Goal: Task Accomplishment & Management: Manage account settings

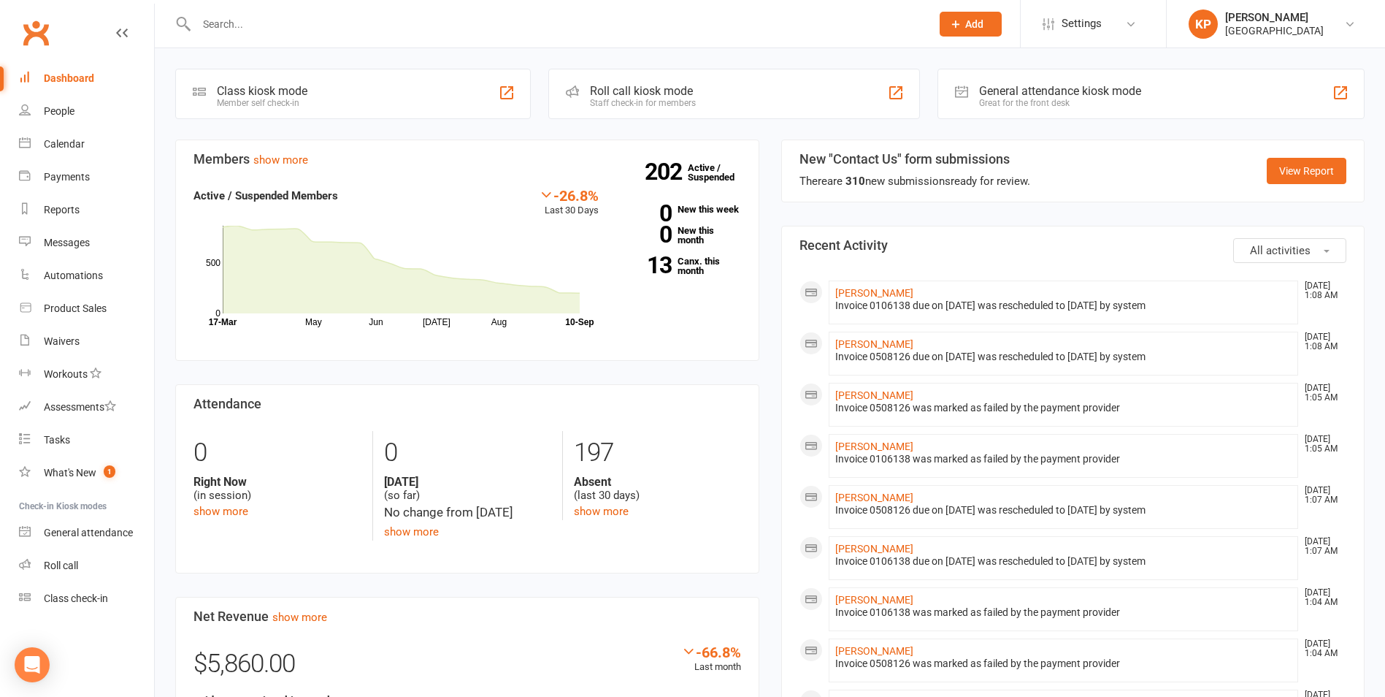
click at [391, 12] on div at bounding box center [548, 23] width 746 height 47
click at [389, 28] on input "text" at bounding box center [556, 24] width 729 height 20
paste input "[PERSON_NAME]"
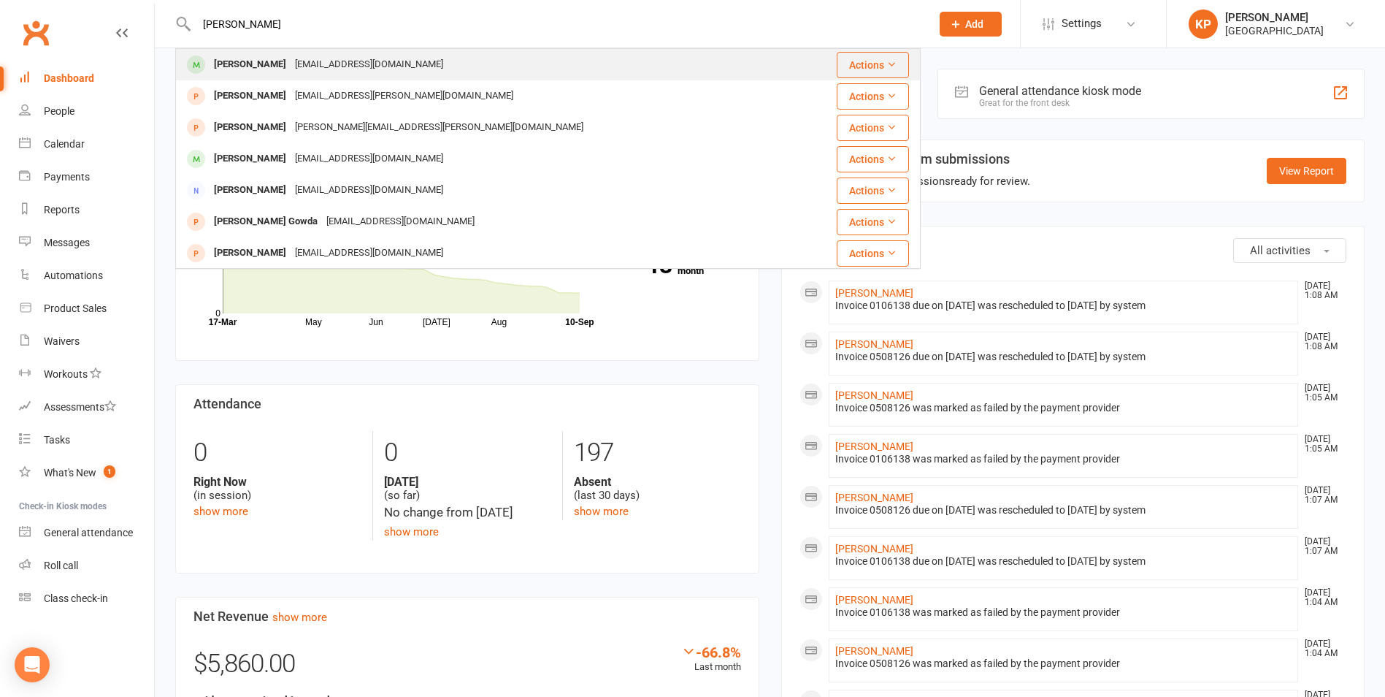
type input "[PERSON_NAME]"
click at [250, 74] on div "[PERSON_NAME]" at bounding box center [250, 64] width 81 height 21
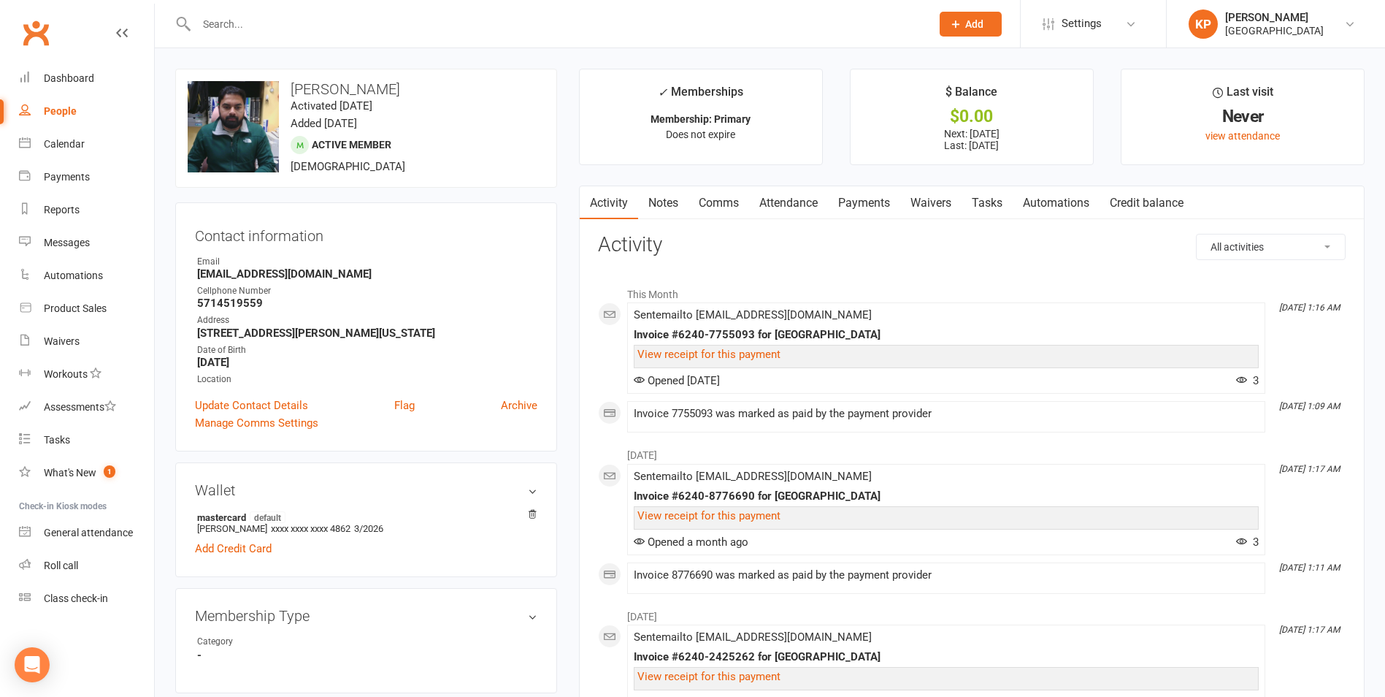
click at [770, 195] on link "Attendance" at bounding box center [788, 203] width 79 height 34
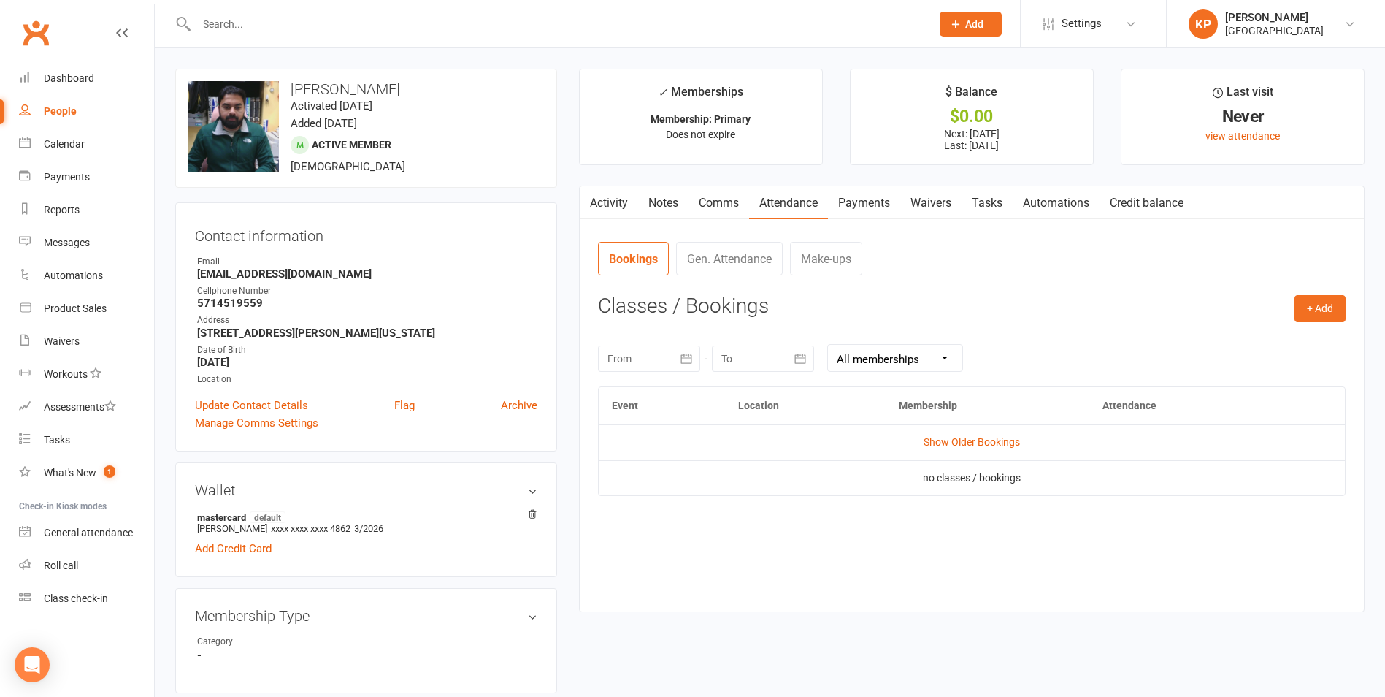
click at [868, 199] on link "Payments" at bounding box center [864, 203] width 72 height 34
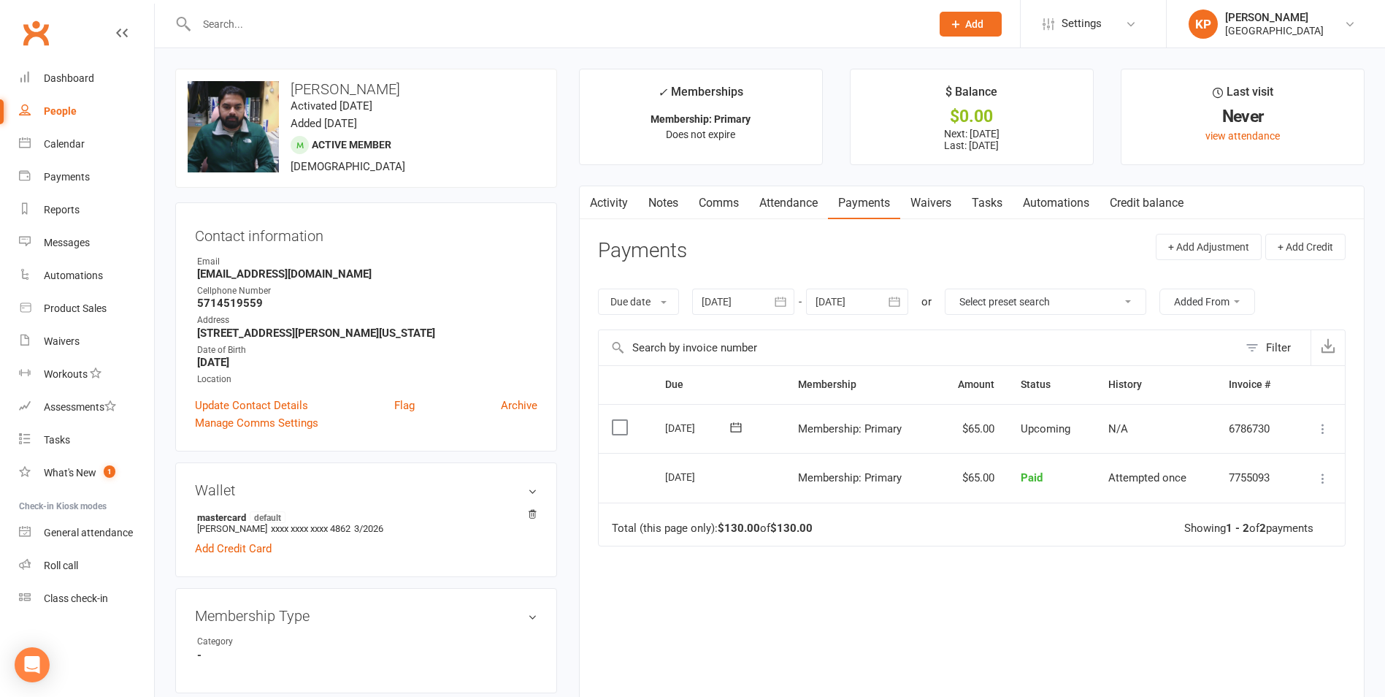
click at [783, 296] on icon "button" at bounding box center [780, 301] width 15 height 15
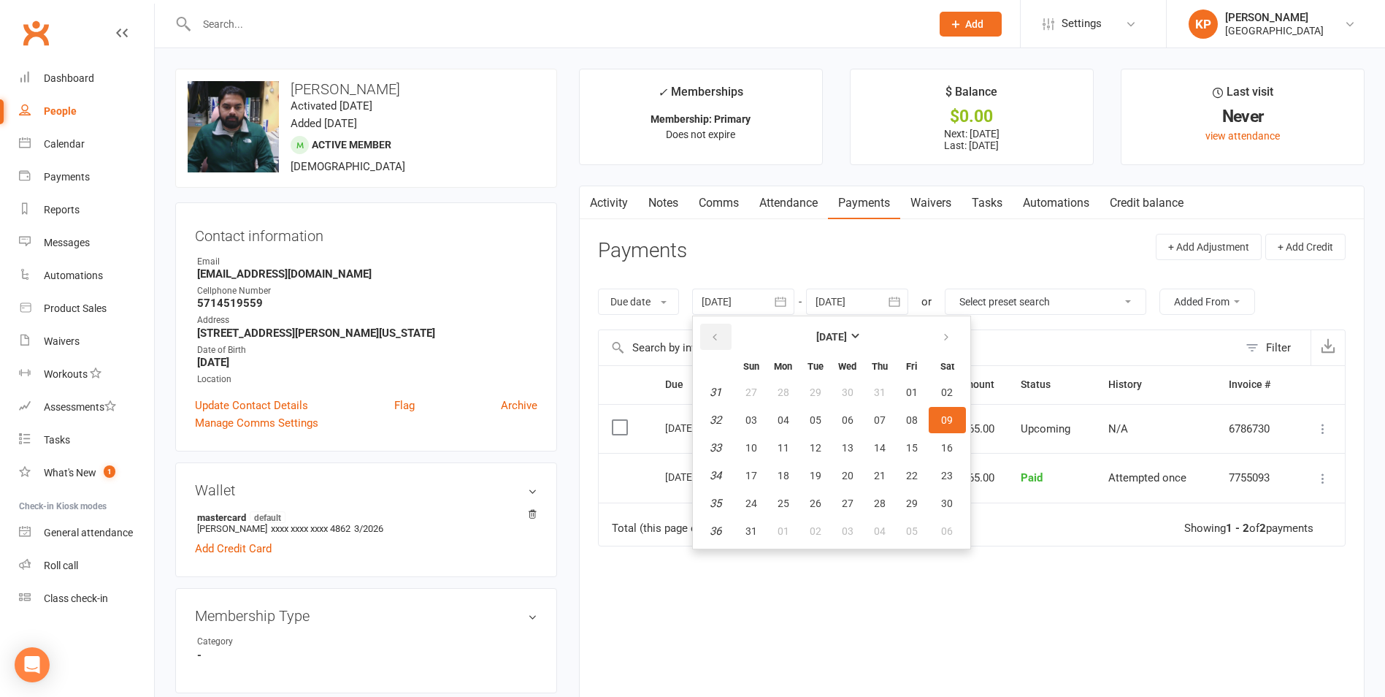
click at [728, 336] on button "button" at bounding box center [715, 337] width 31 height 26
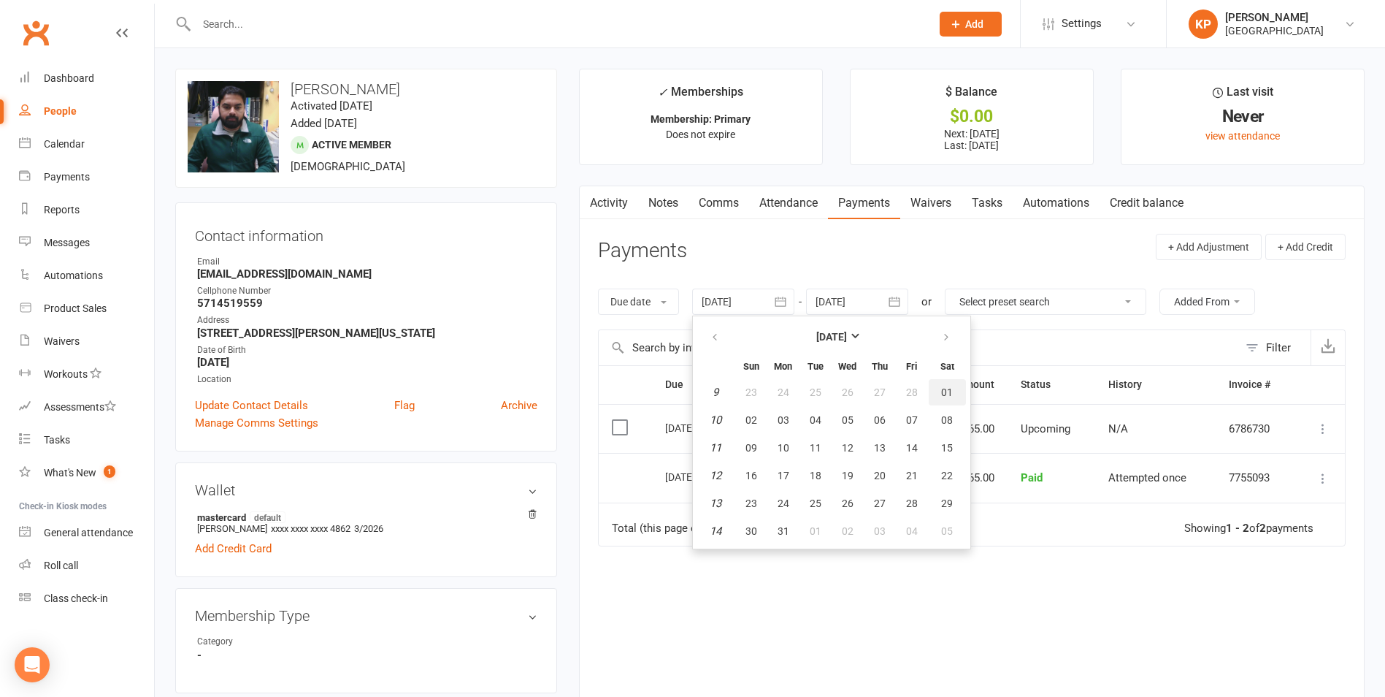
click at [941, 402] on button "01" at bounding box center [947, 392] width 37 height 26
type input "[DATE]"
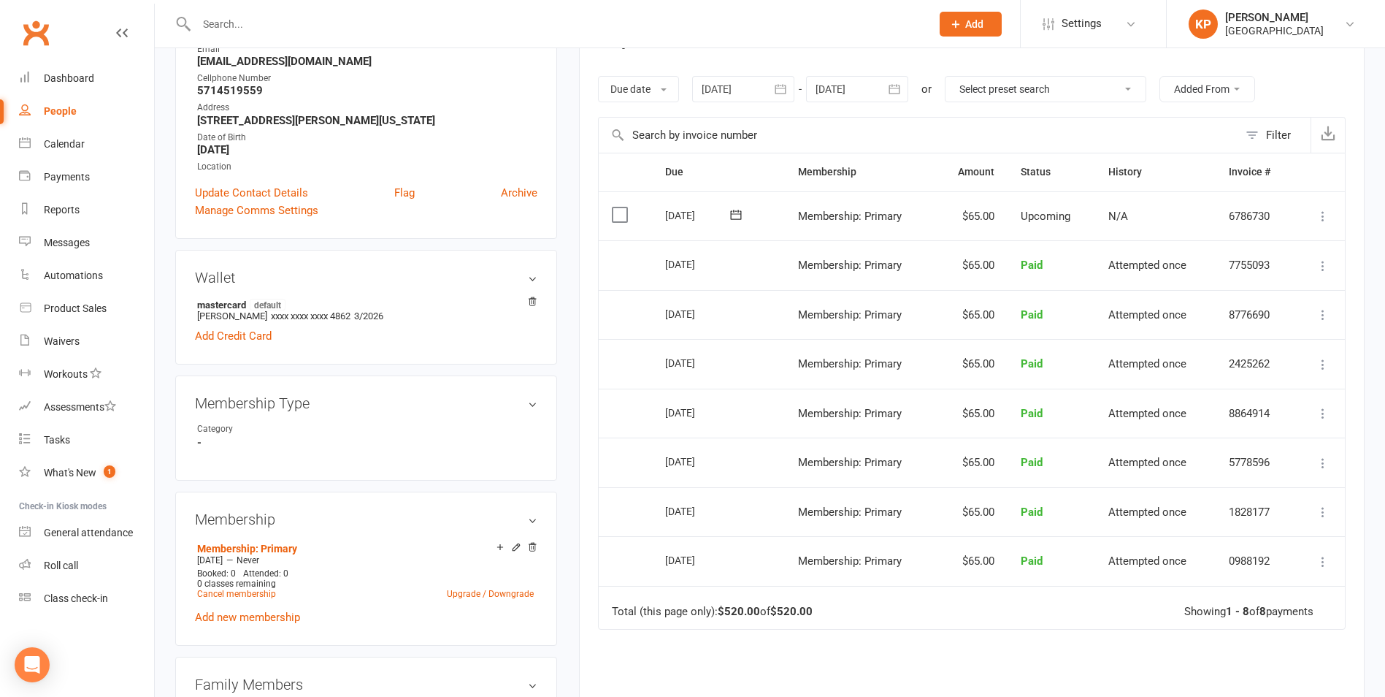
scroll to position [219, 0]
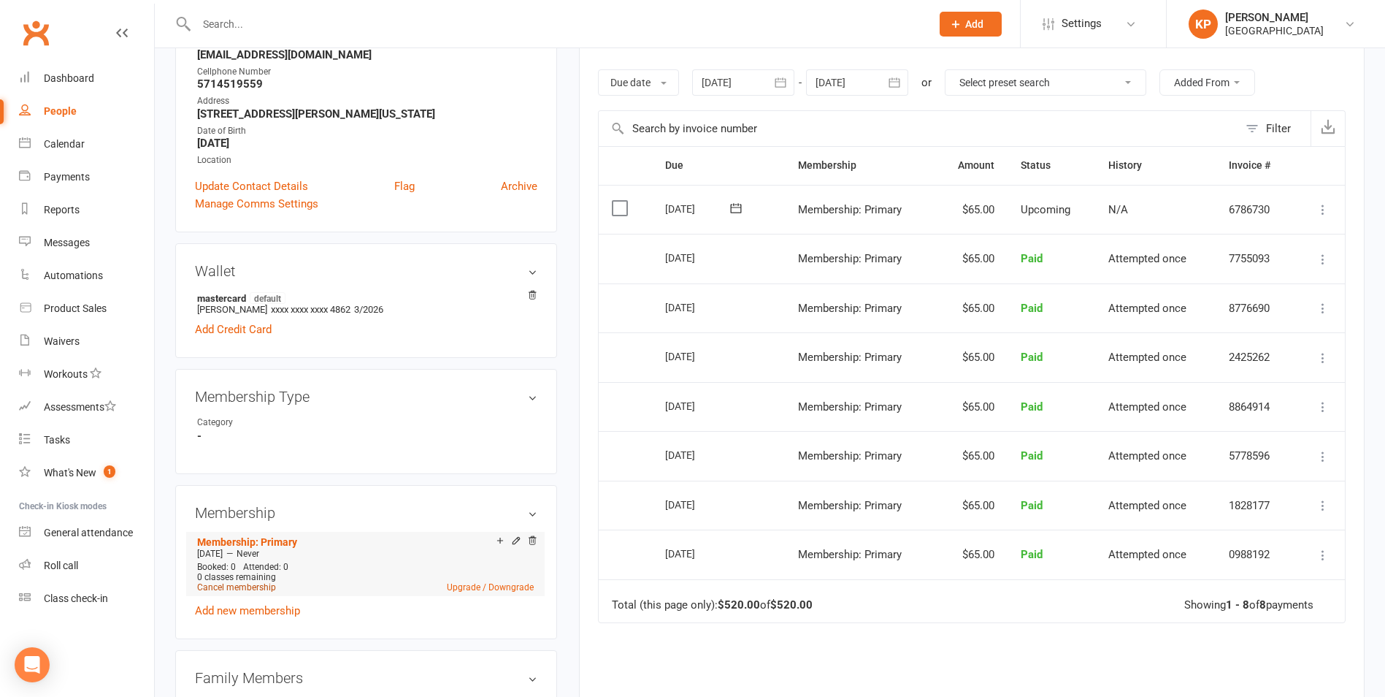
click at [243, 584] on link "Cancel membership" at bounding box center [236, 587] width 79 height 10
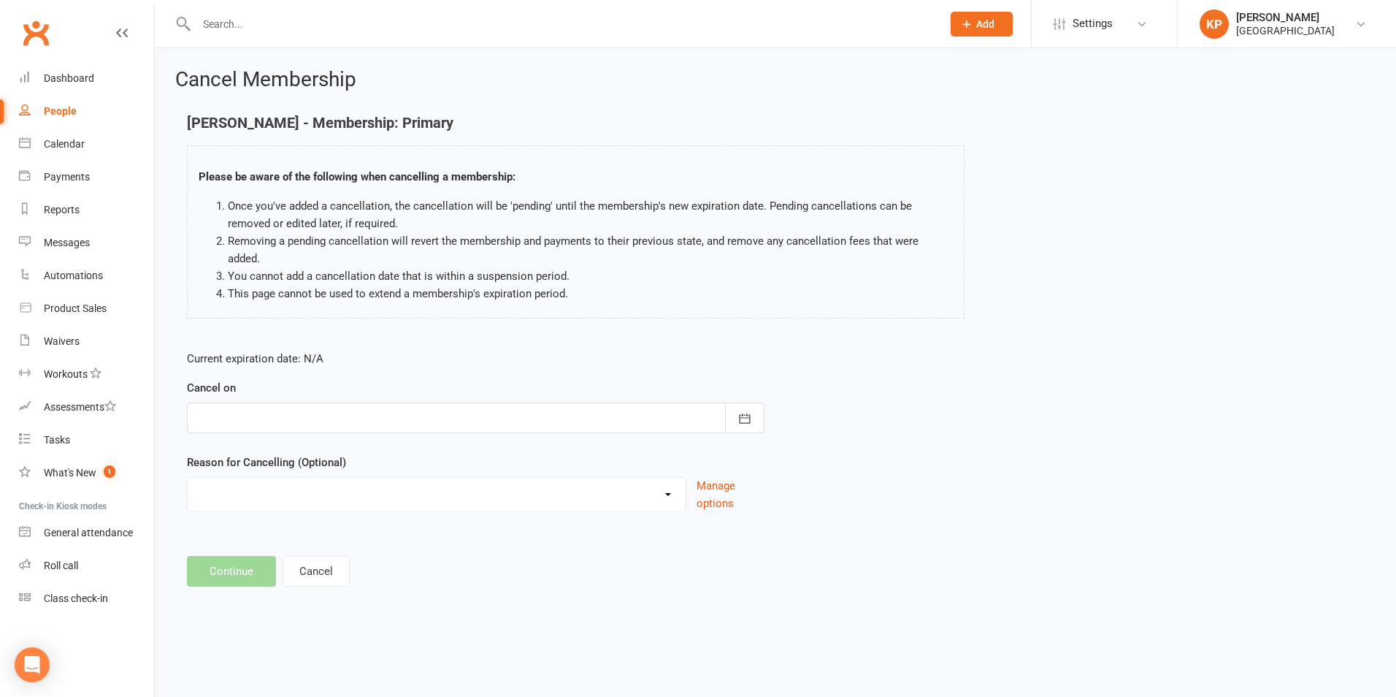
click at [537, 429] on form "Current expiration date: N/A Cancel on [DATE] Sun Mon Tue Wed Thu Fri Sat 36 31…" at bounding box center [476, 431] width 578 height 162
click at [546, 418] on form "Current expiration date: N/A Cancel on [DATE] Sun Mon Tue Wed Thu Fri Sat 36 31…" at bounding box center [476, 431] width 578 height 162
click at [575, 379] on div "Cancel on [DATE] Sun Mon Tue Wed Thu Fri Sat 36 31 01 02 03 04 05 06 37 07 08 0…" at bounding box center [476, 406] width 578 height 54
click at [569, 402] on div at bounding box center [476, 417] width 578 height 31
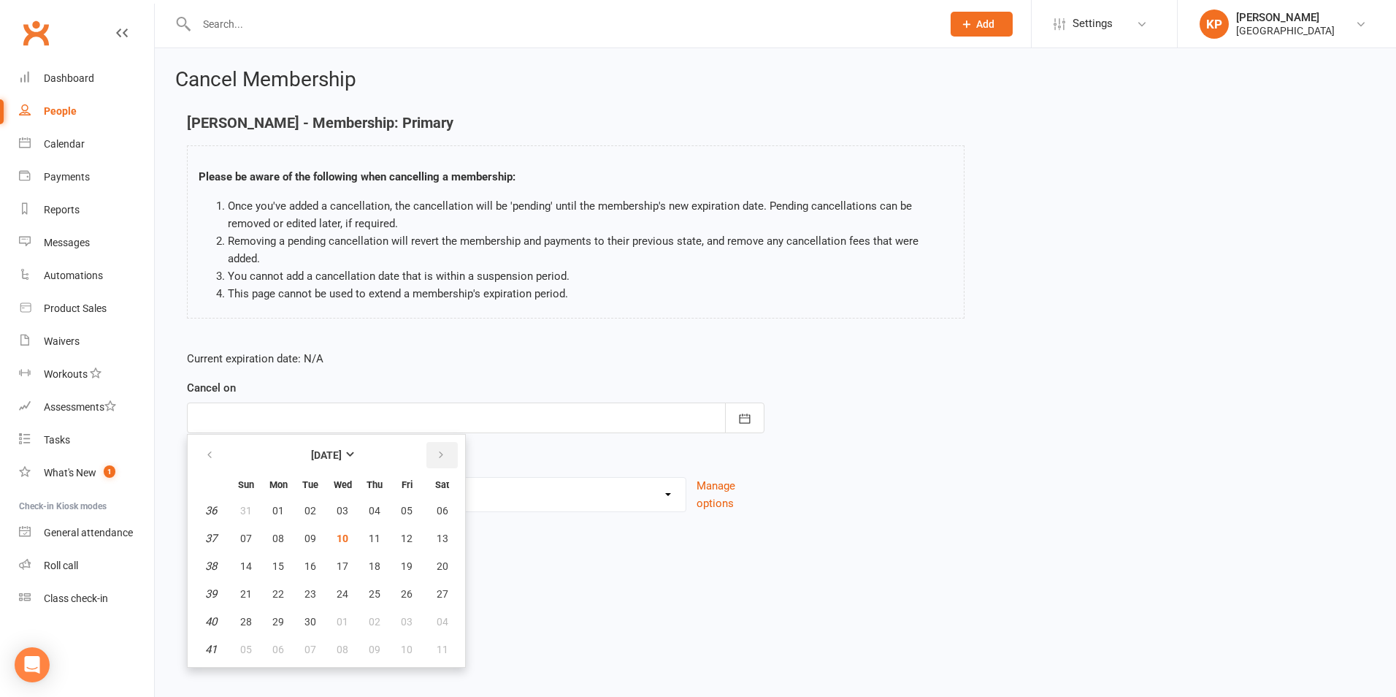
click at [436, 449] on icon "button" at bounding box center [441, 455] width 10 height 12
click at [375, 616] on span "30" at bounding box center [375, 622] width 12 height 12
type input "[DATE]"
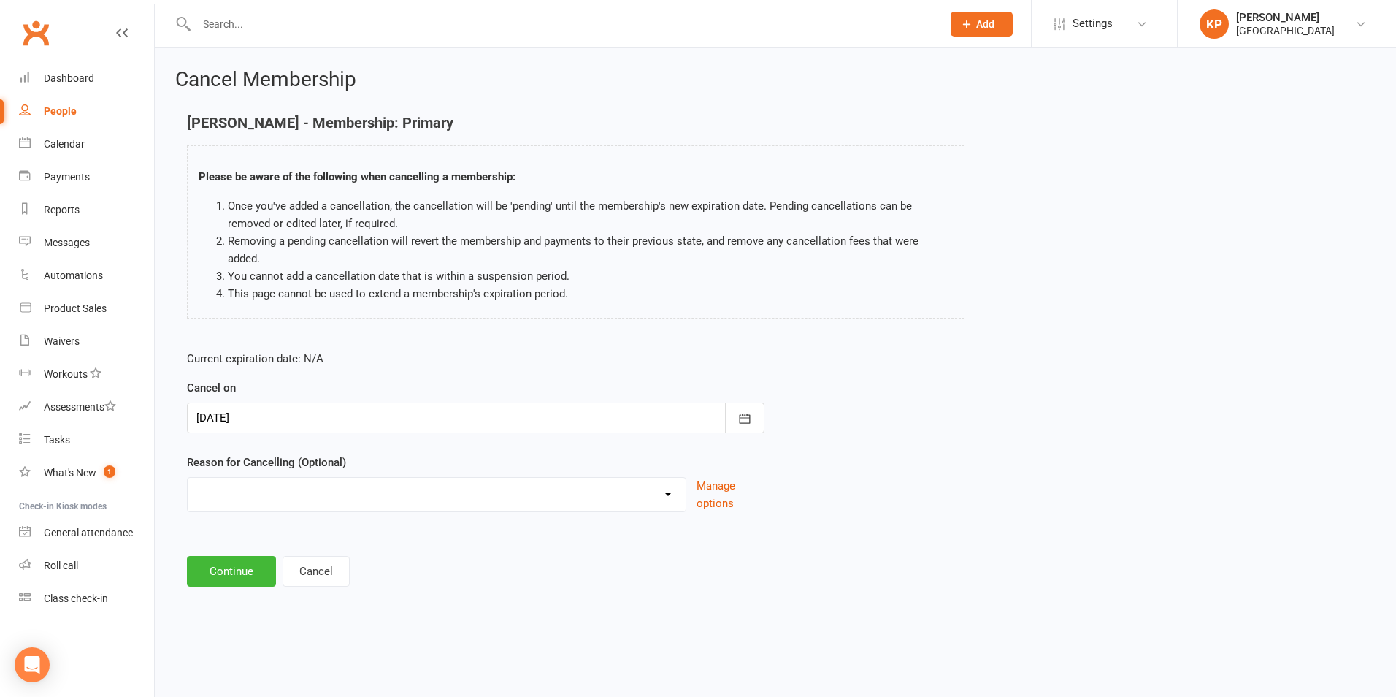
click at [356, 478] on select "Annual Membership - No longer available after [DATE] Coach Requested to cancel …" at bounding box center [437, 492] width 498 height 29
select select "2"
click at [188, 478] on select "Annual Membership - No longer available after [DATE] Coach Requested to cancel …" at bounding box center [437, 492] width 498 height 29
click at [232, 556] on button "Continue" at bounding box center [231, 571] width 89 height 31
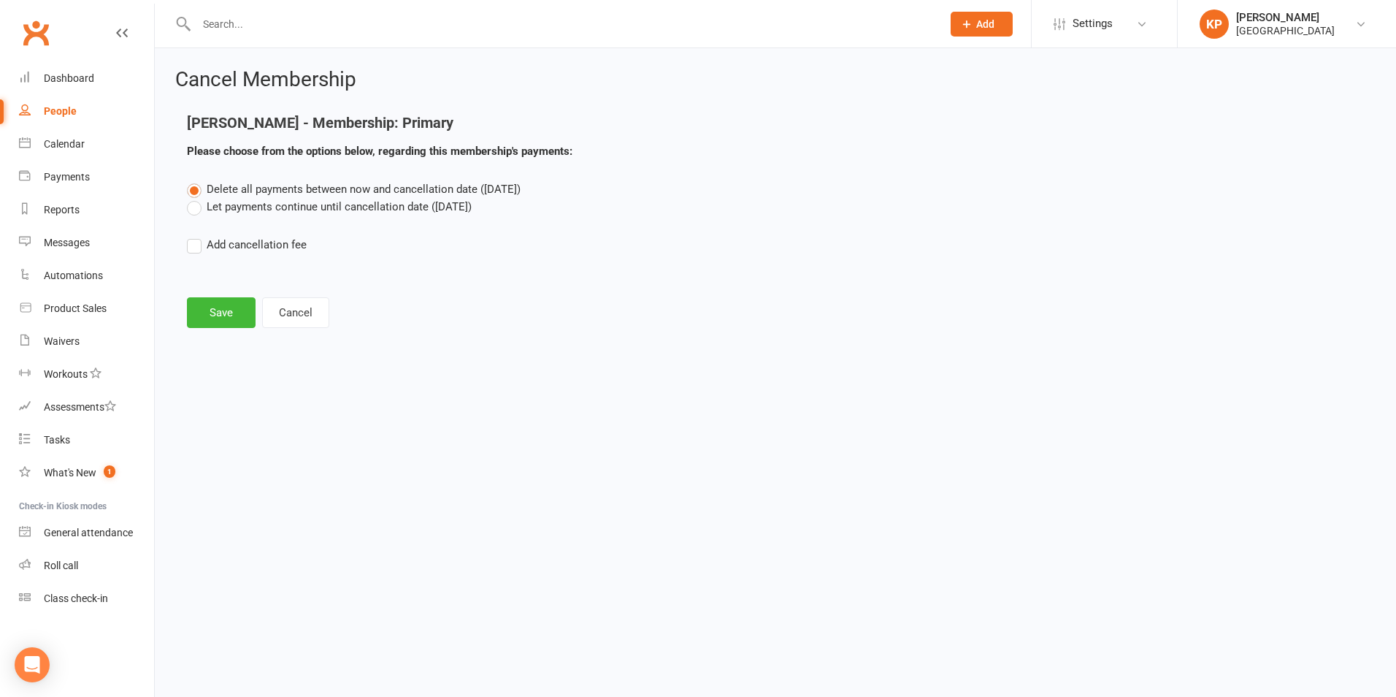
click at [294, 199] on label "Let payments continue until cancellation date ([DATE])" at bounding box center [329, 207] width 285 height 18
click at [196, 198] on input "Let payments continue until cancellation date ([DATE])" at bounding box center [191, 198] width 9 height 0
click at [240, 314] on button "Save" at bounding box center [221, 312] width 69 height 31
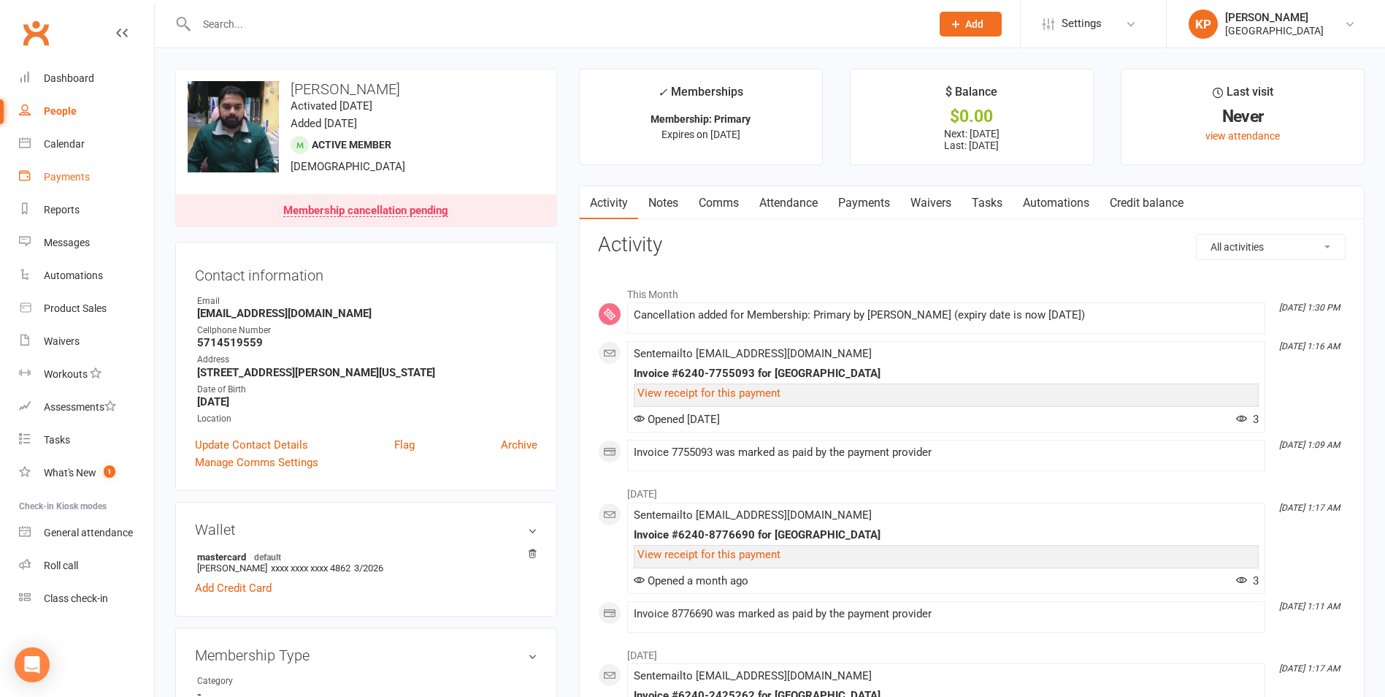
click at [75, 170] on link "Payments" at bounding box center [86, 177] width 135 height 33
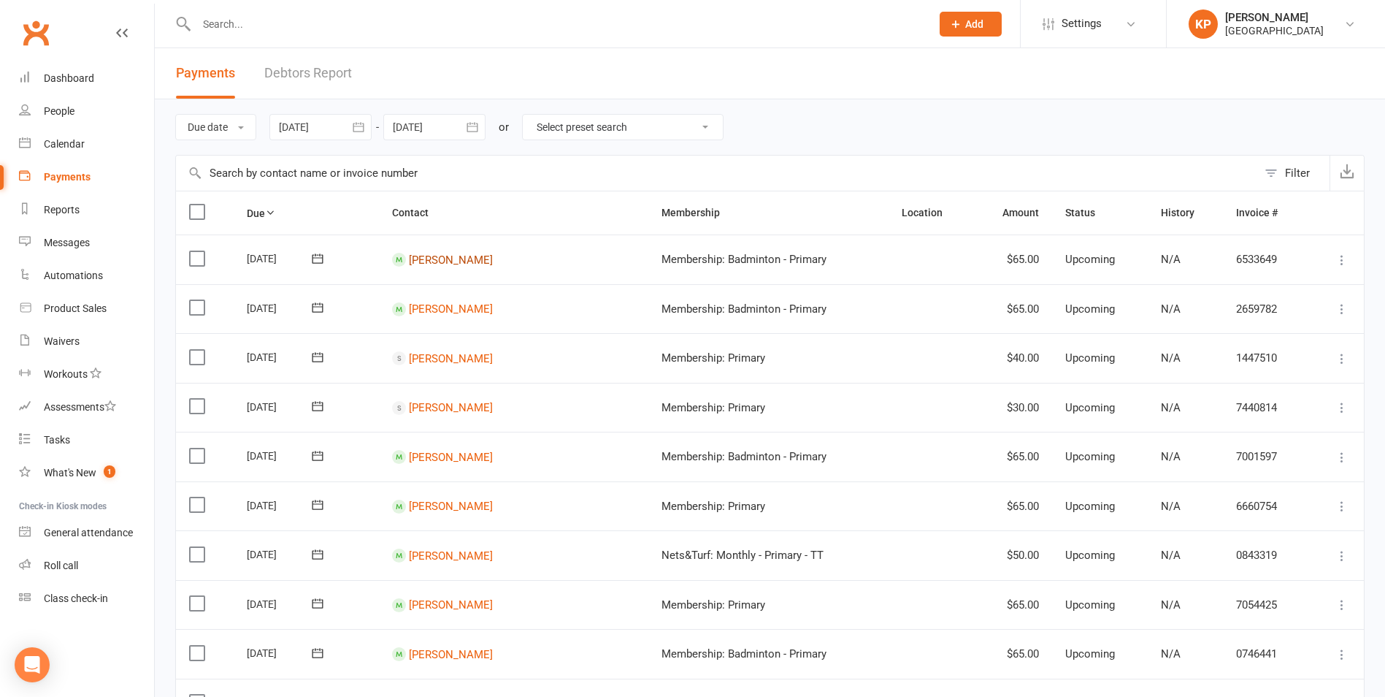
click at [462, 255] on link "[PERSON_NAME]" at bounding box center [451, 259] width 84 height 13
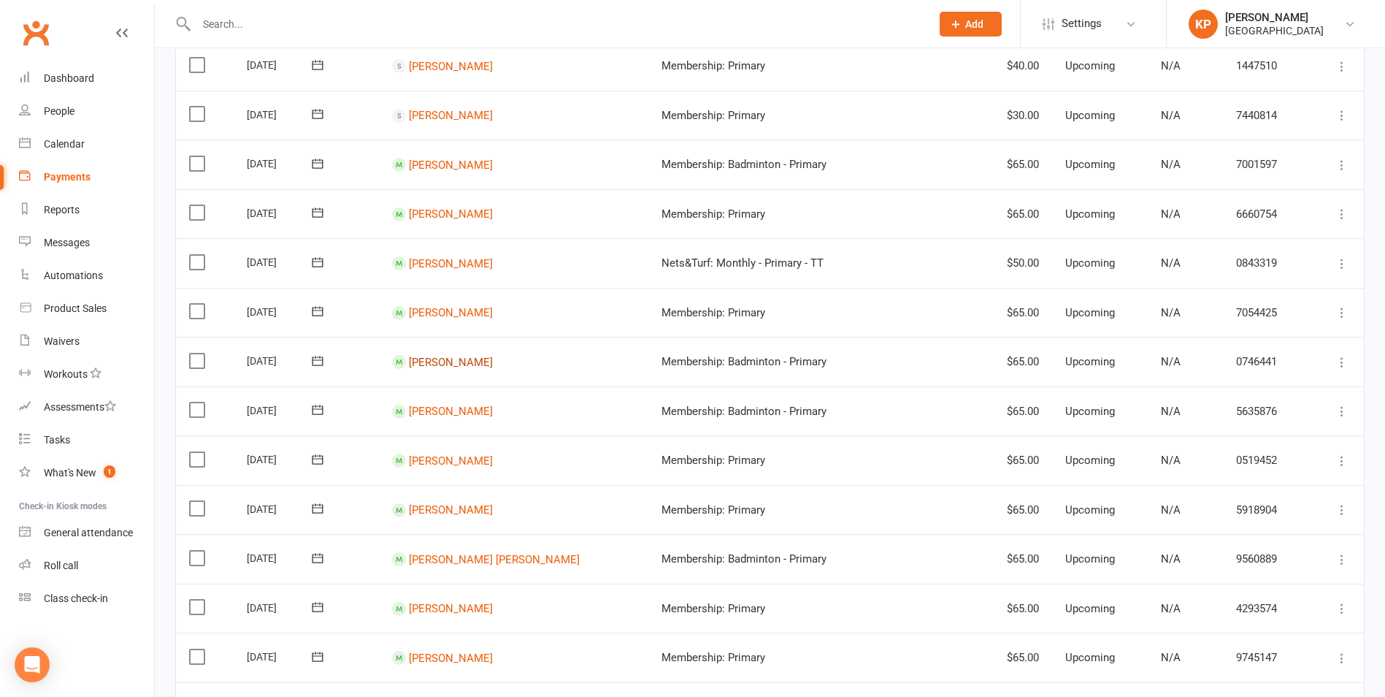
click at [451, 367] on link "[PERSON_NAME]" at bounding box center [451, 361] width 84 height 13
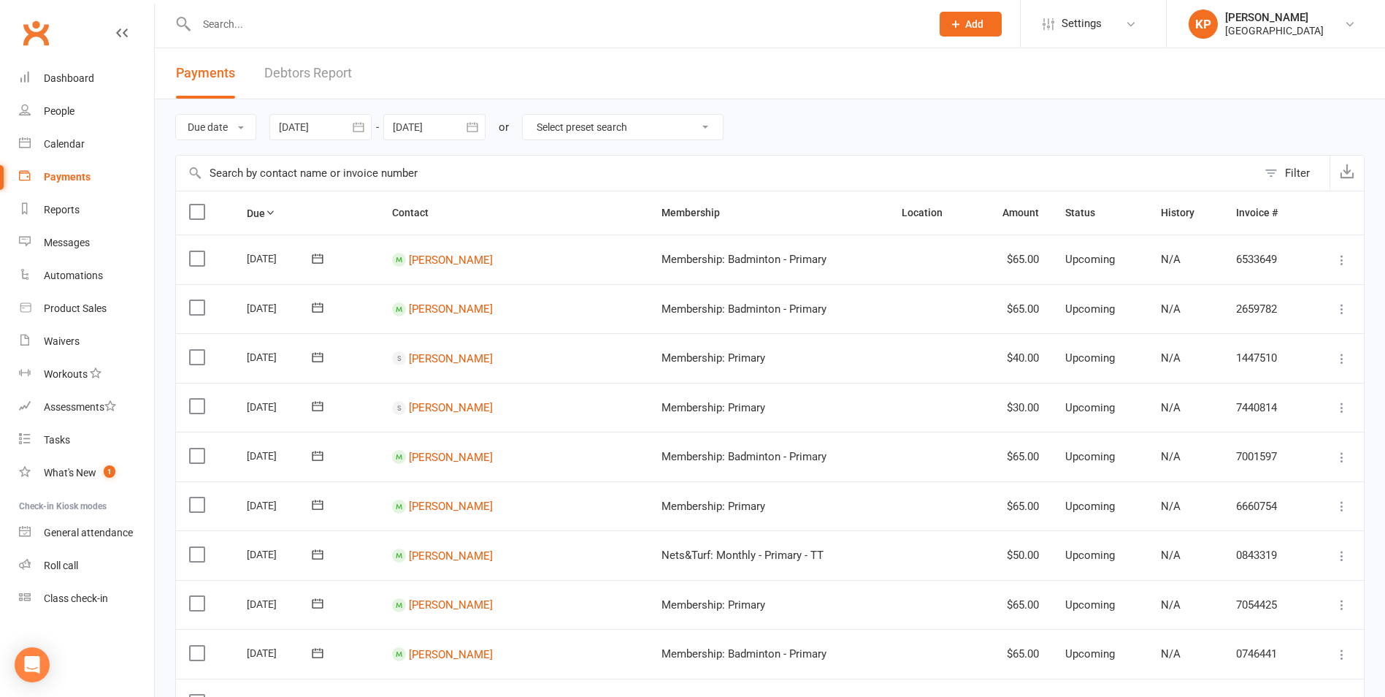
click at [349, 128] on button "button" at bounding box center [358, 127] width 26 height 26
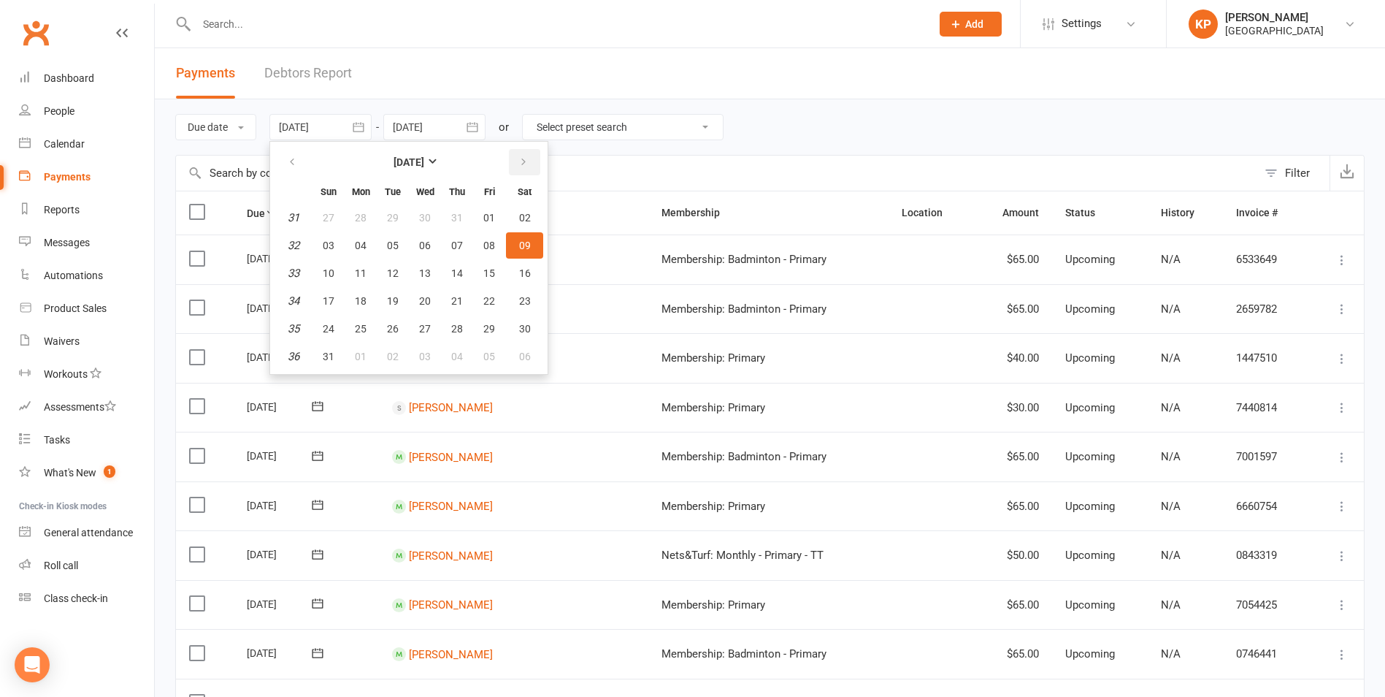
click at [514, 162] on button "button" at bounding box center [524, 162] width 31 height 26
click at [359, 210] on button "01" at bounding box center [360, 217] width 31 height 26
type input "[DATE]"
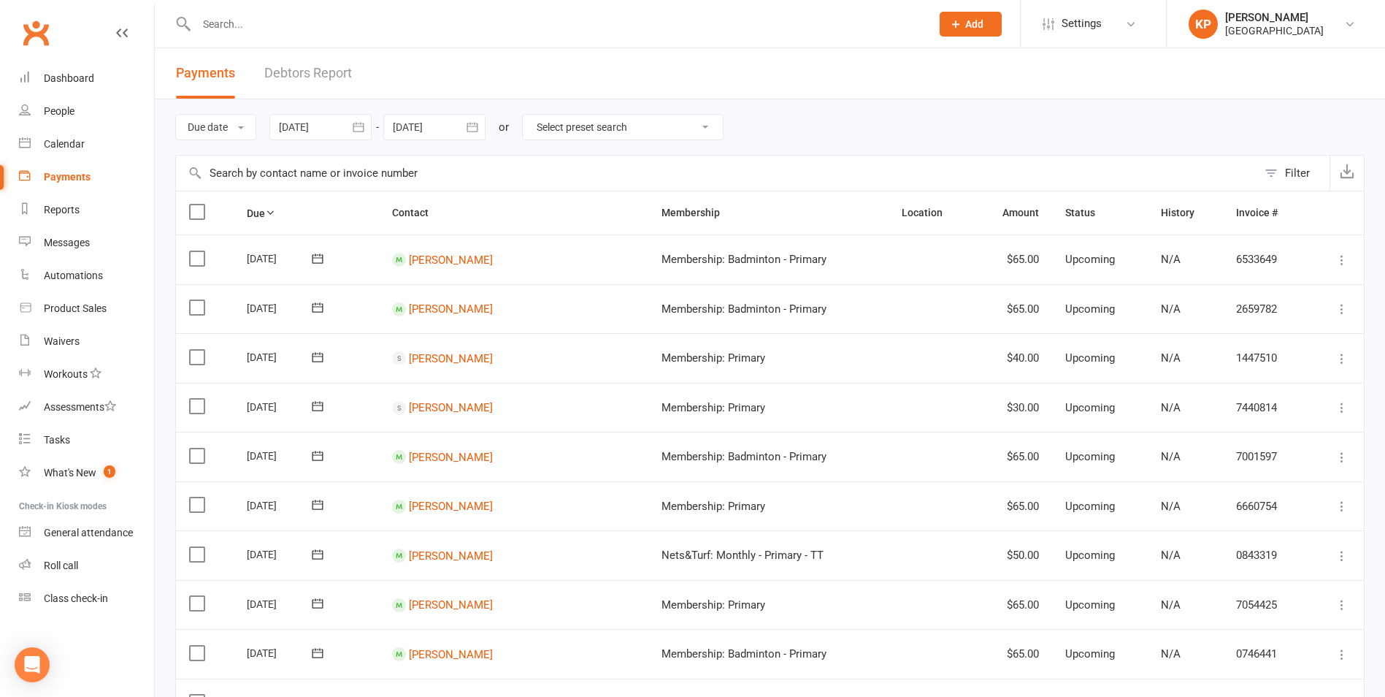
click at [474, 126] on icon "button" at bounding box center [472, 127] width 15 height 15
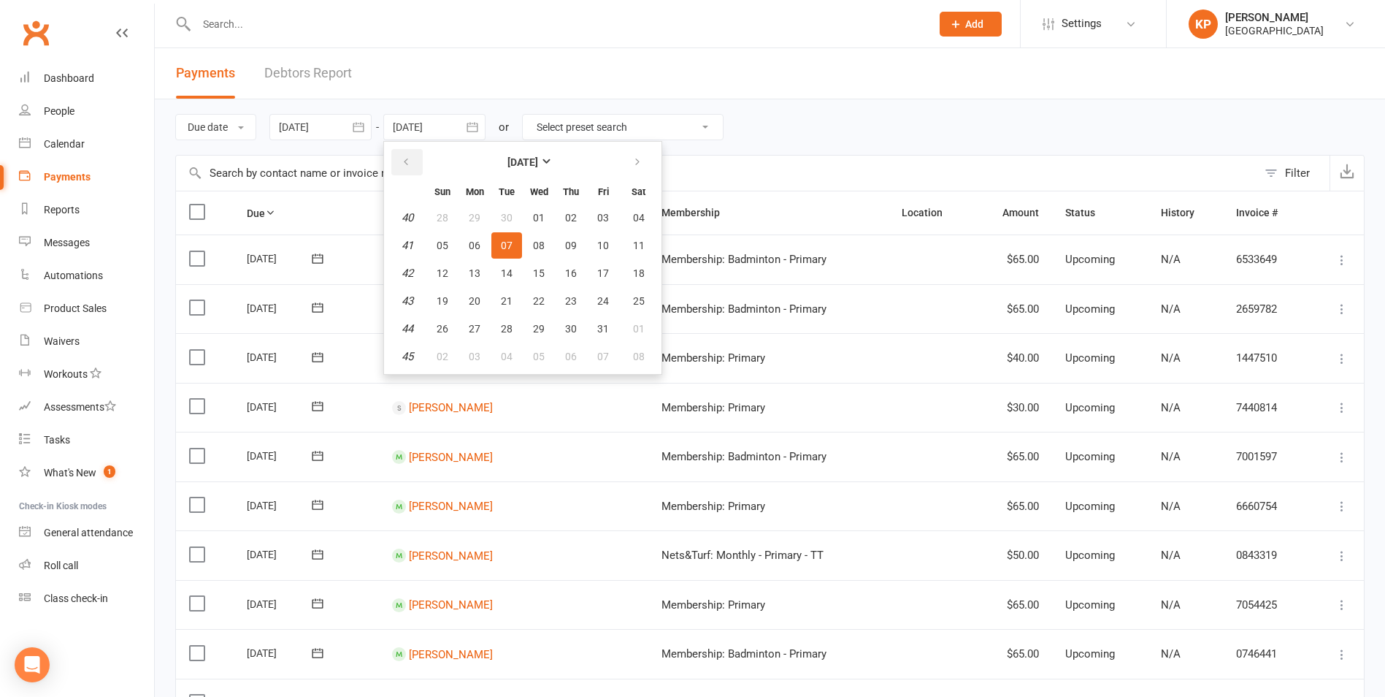
click at [411, 157] on icon "button" at bounding box center [406, 162] width 10 height 12
click at [517, 324] on button "30" at bounding box center [506, 328] width 31 height 26
type input "[DATE]"
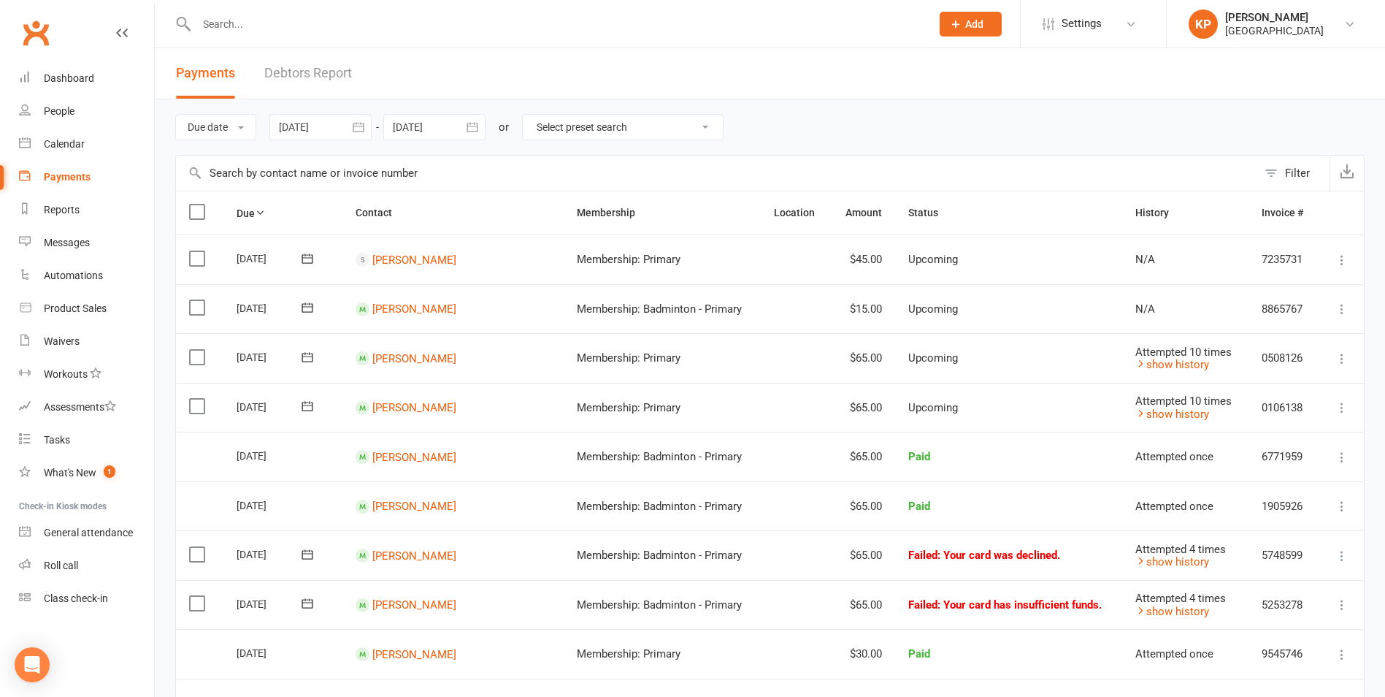
click at [353, 120] on icon "button" at bounding box center [358, 127] width 15 height 15
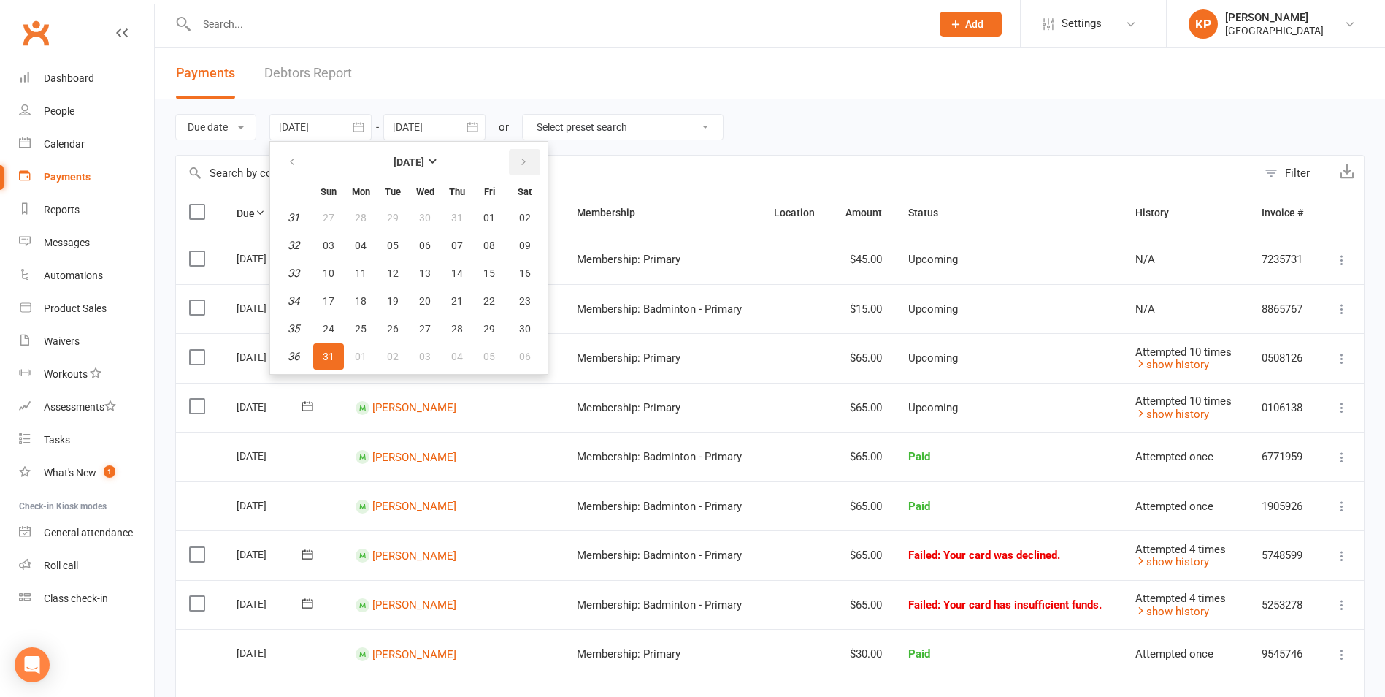
drag, startPoint x: 516, startPoint y: 153, endPoint x: 508, endPoint y: 154, distance: 8.1
click at [510, 154] on button "button" at bounding box center [524, 162] width 31 height 26
click at [523, 160] on icon "button" at bounding box center [524, 162] width 10 height 12
click at [435, 222] on button "01" at bounding box center [425, 217] width 31 height 26
type input "[DATE]"
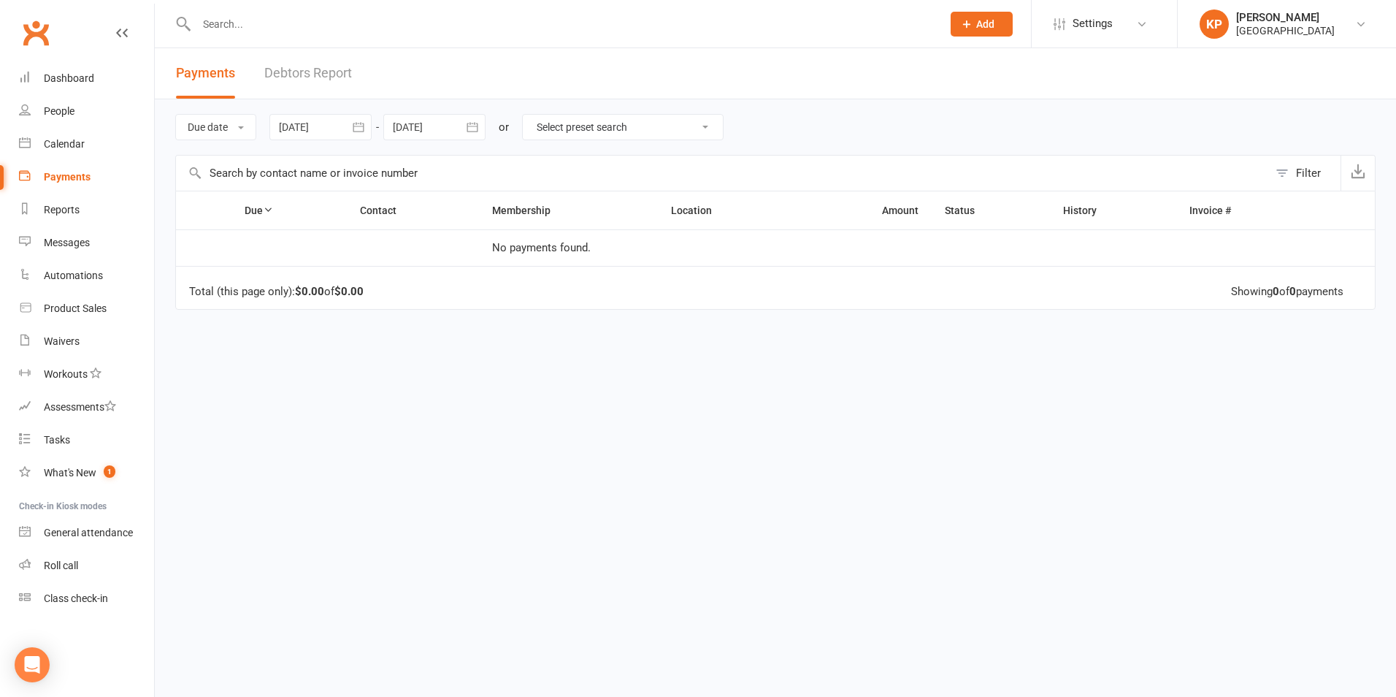
click at [476, 131] on icon "button" at bounding box center [472, 127] width 15 height 15
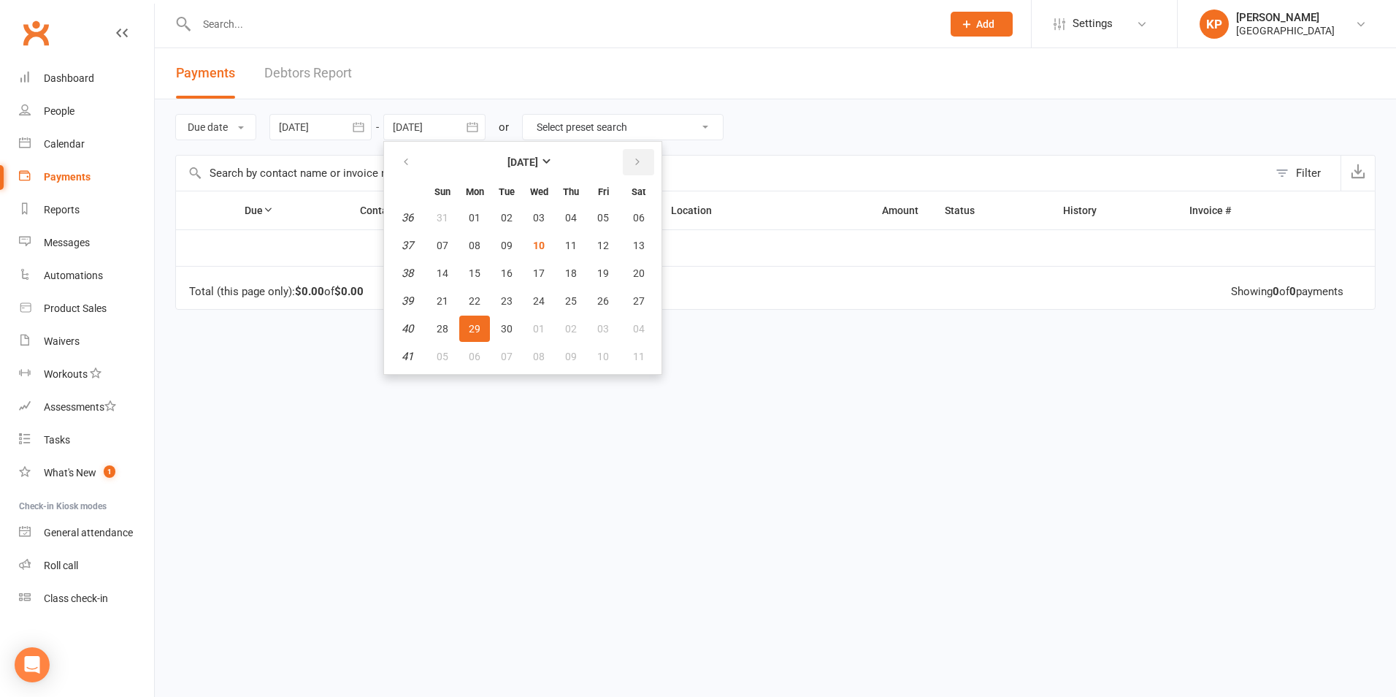
click at [631, 158] on button "button" at bounding box center [638, 162] width 31 height 26
click at [596, 323] on button "31" at bounding box center [603, 328] width 31 height 26
type input "[DATE]"
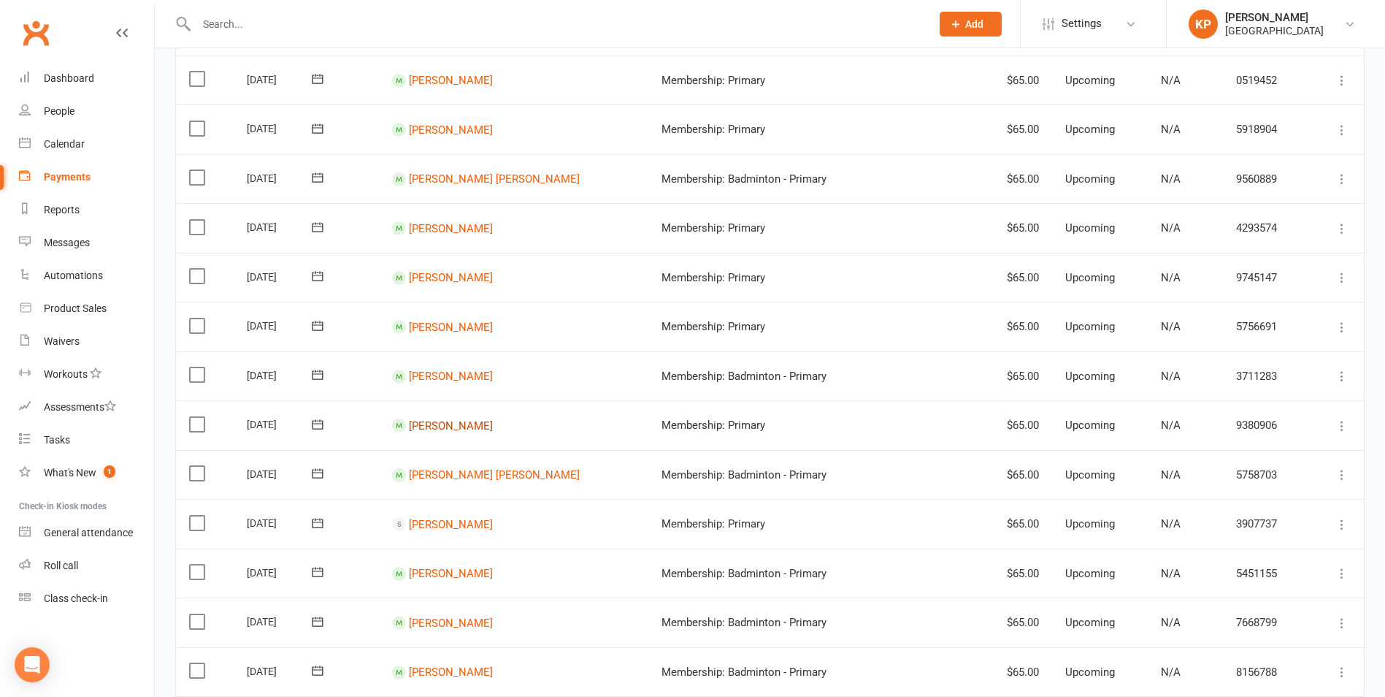
scroll to position [730, 0]
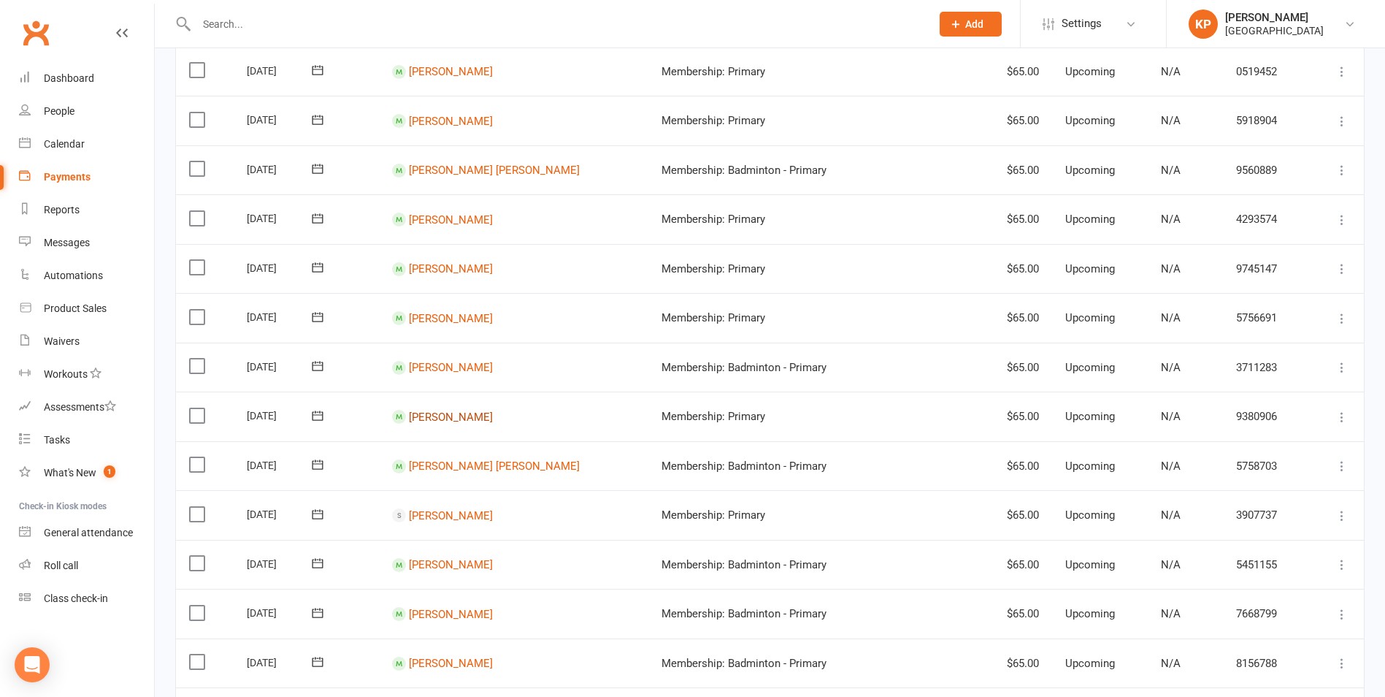
click at [442, 417] on link "[PERSON_NAME]" at bounding box center [451, 416] width 84 height 13
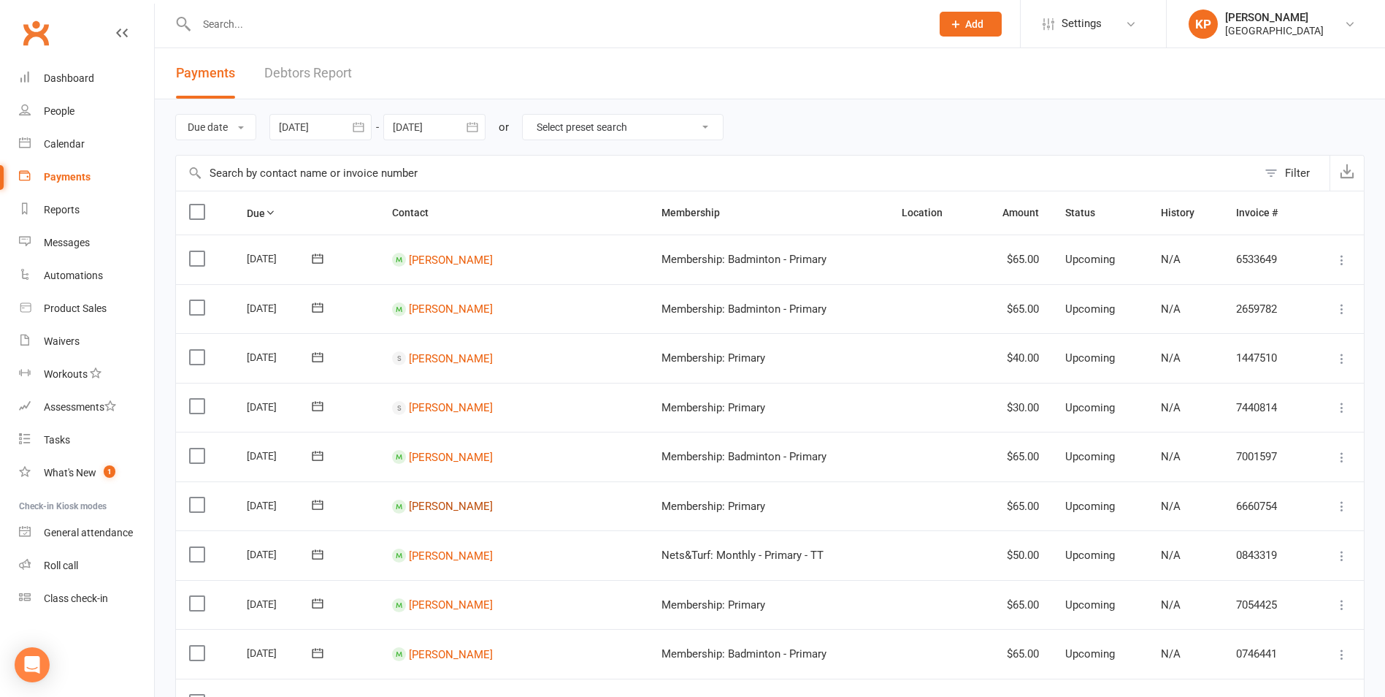
click at [493, 508] on link "[PERSON_NAME]" at bounding box center [451, 506] width 84 height 13
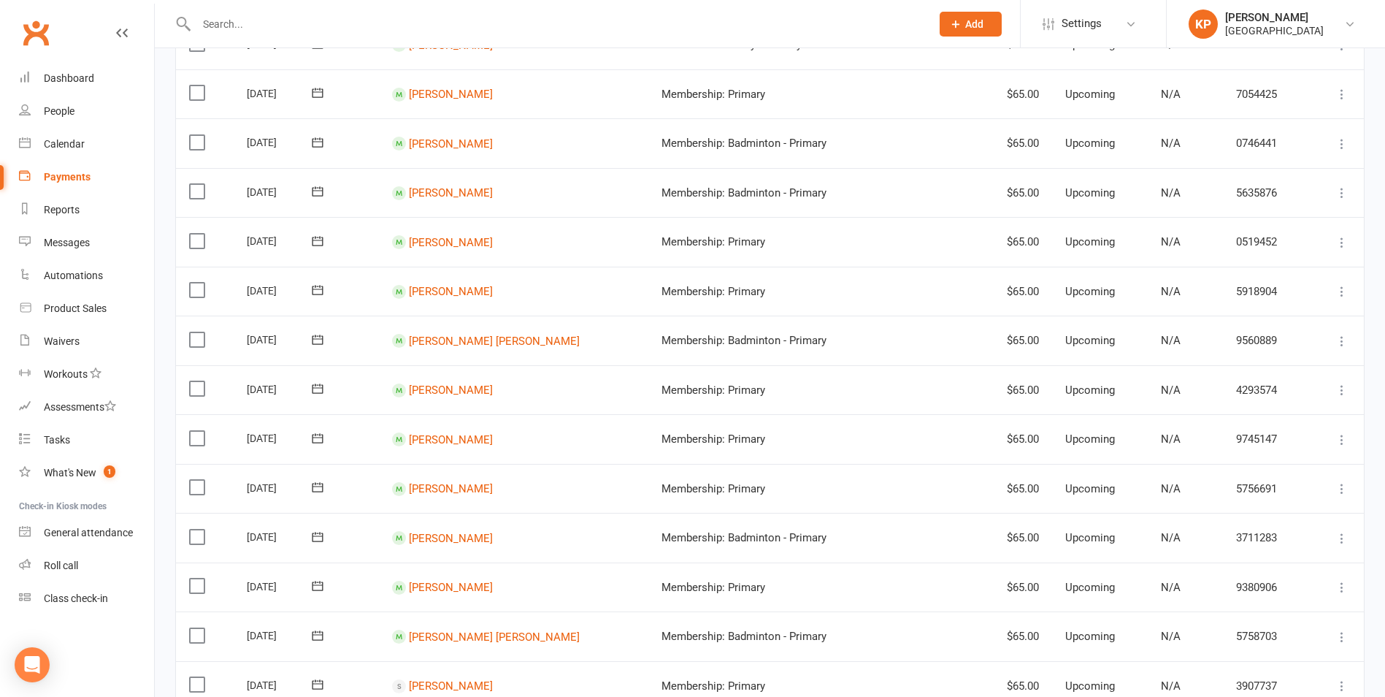
scroll to position [511, 0]
click at [448, 532] on link "[PERSON_NAME]" at bounding box center [451, 536] width 84 height 13
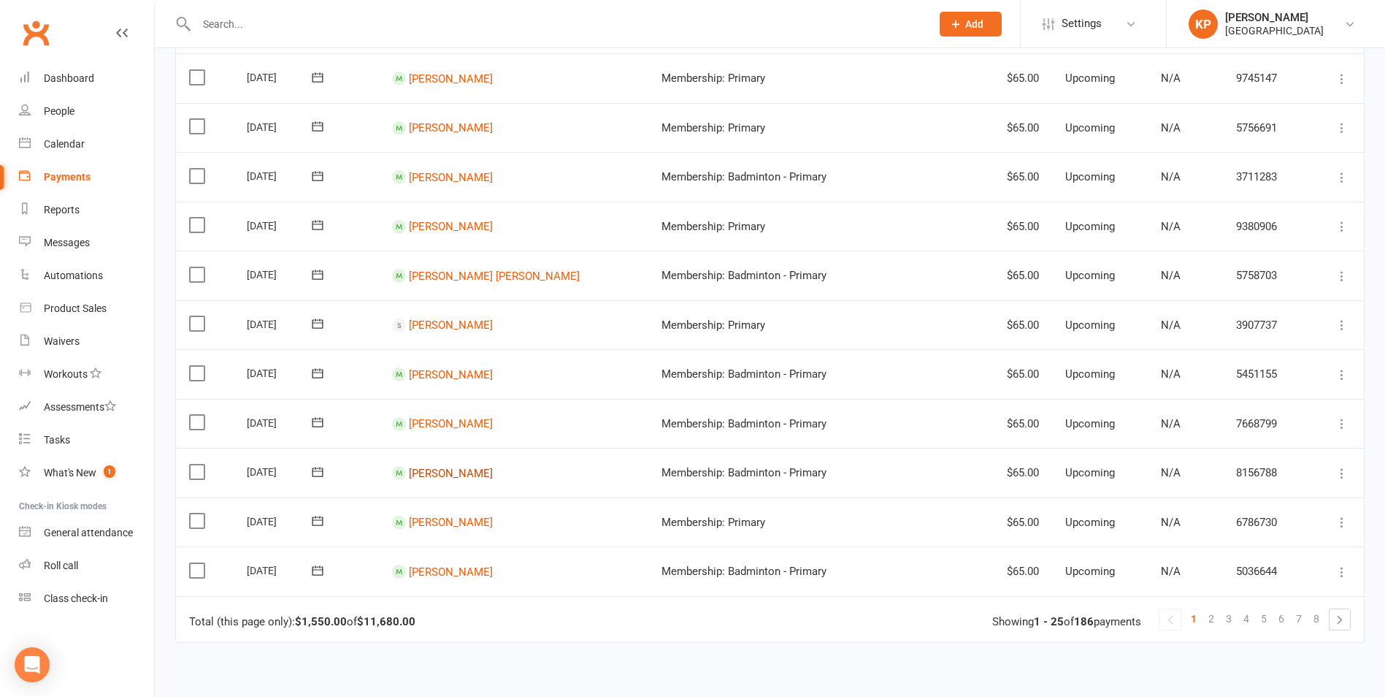
scroll to position [876, 0]
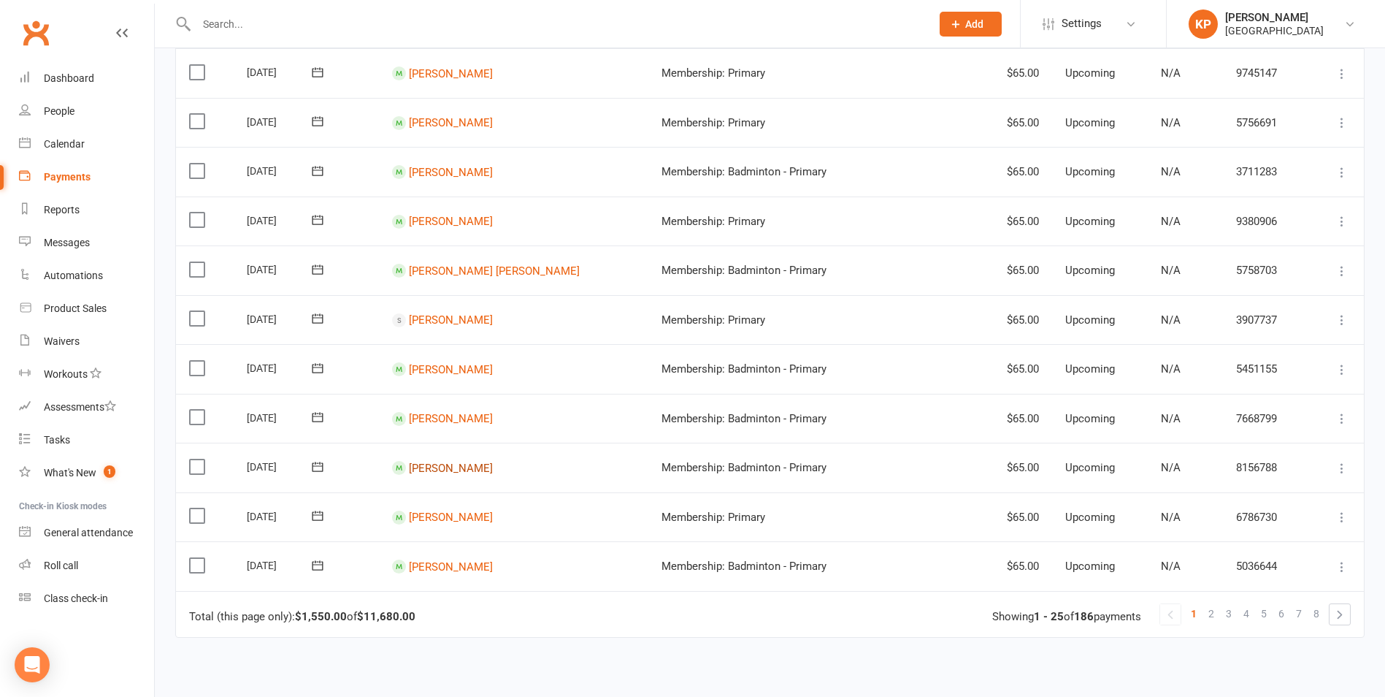
click at [454, 472] on link "[PERSON_NAME]" at bounding box center [451, 467] width 84 height 13
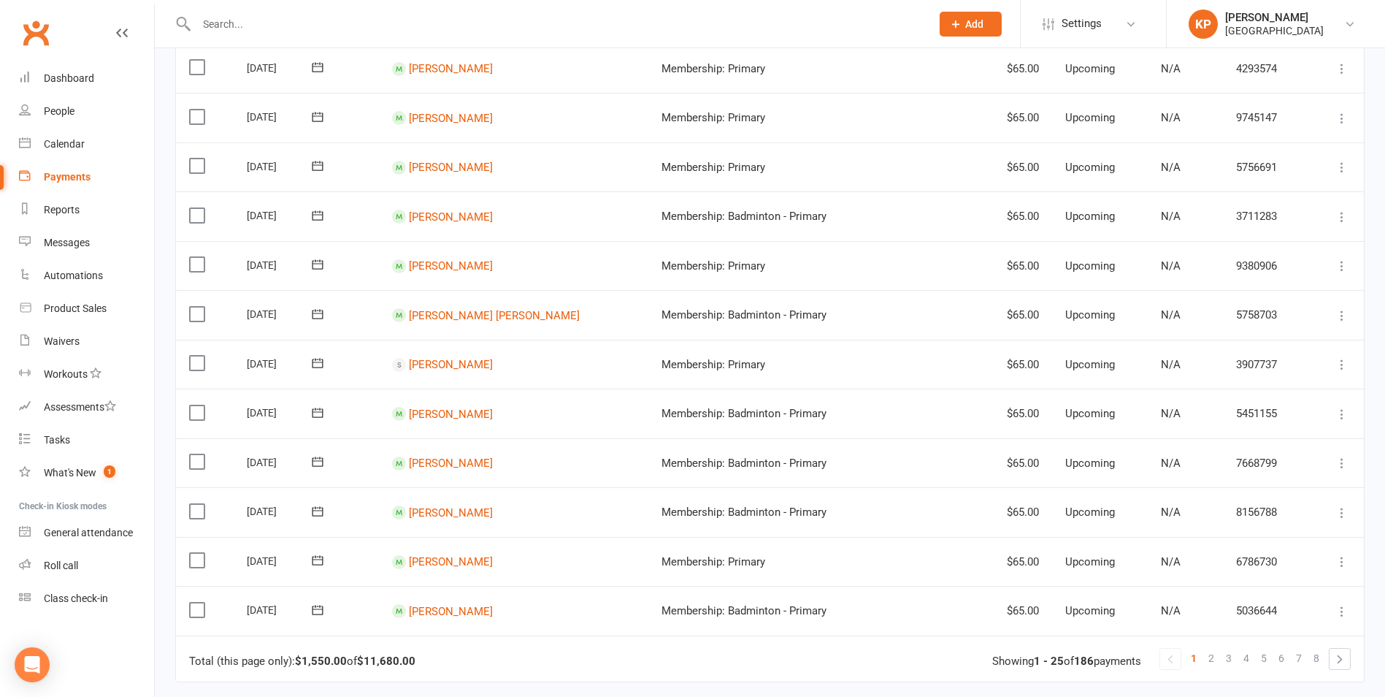
scroll to position [949, 0]
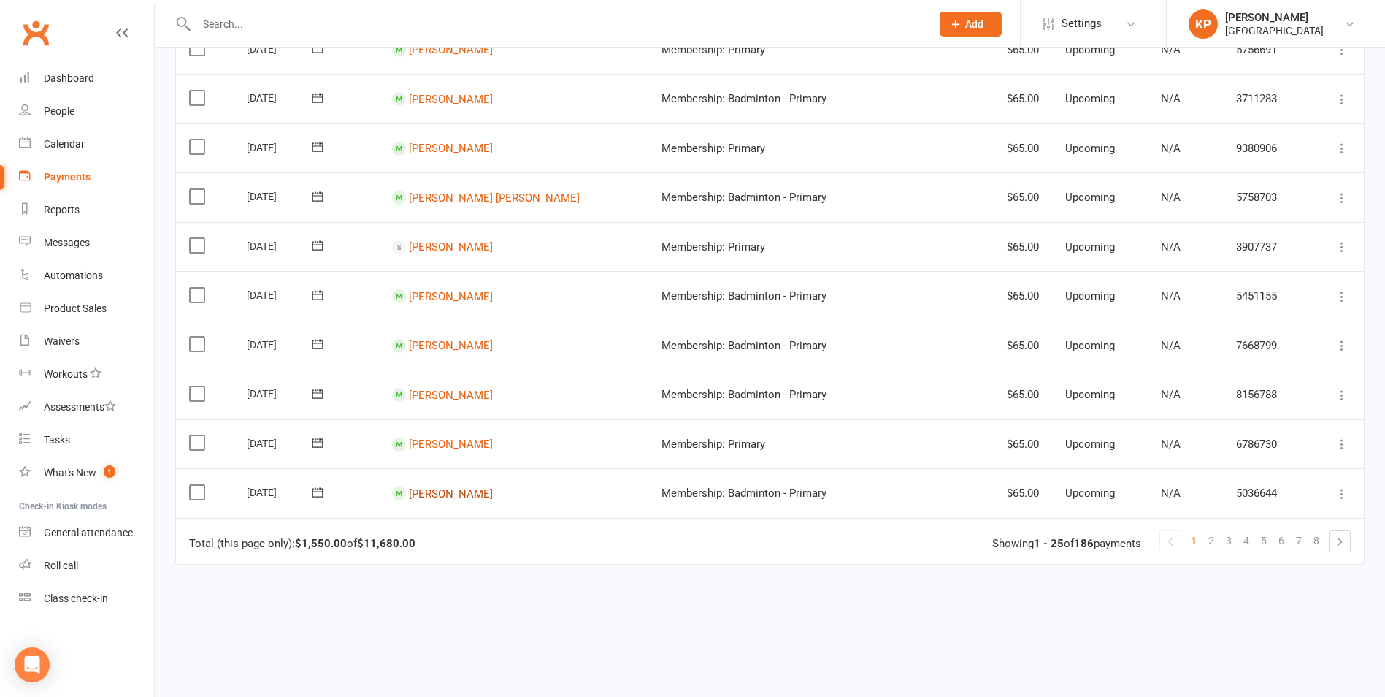
click at [418, 489] on link "[PERSON_NAME]" at bounding box center [451, 492] width 84 height 13
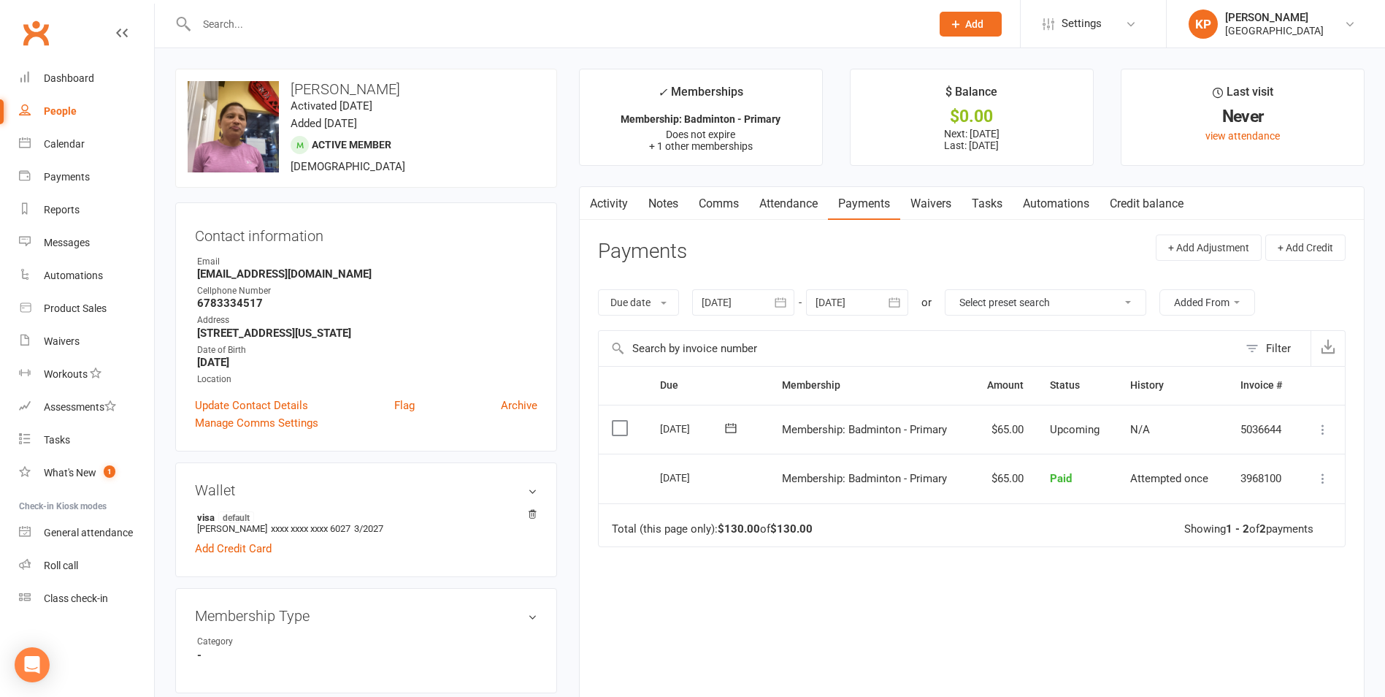
click at [778, 299] on icon "button" at bounding box center [780, 302] width 15 height 15
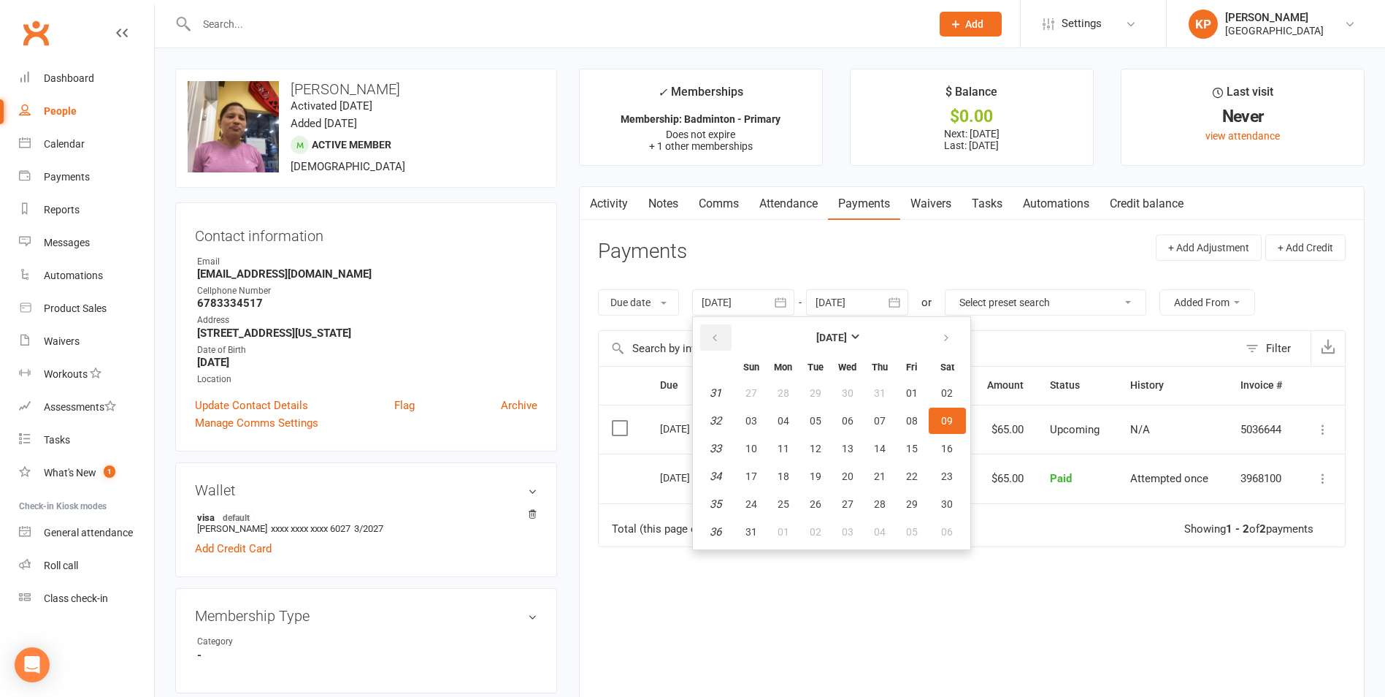
click at [727, 341] on button "button" at bounding box center [715, 337] width 31 height 26
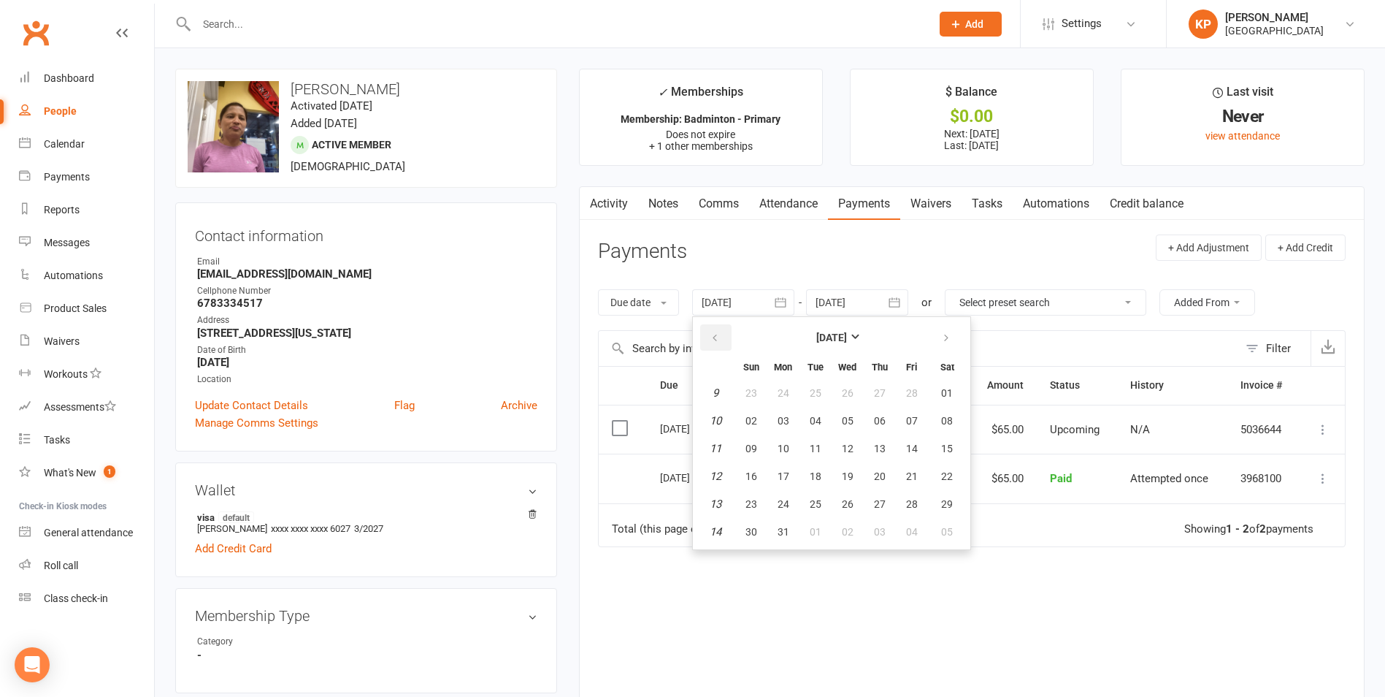
click at [727, 341] on button "button" at bounding box center [715, 337] width 31 height 26
click at [862, 383] on button "01" at bounding box center [848, 393] width 31 height 26
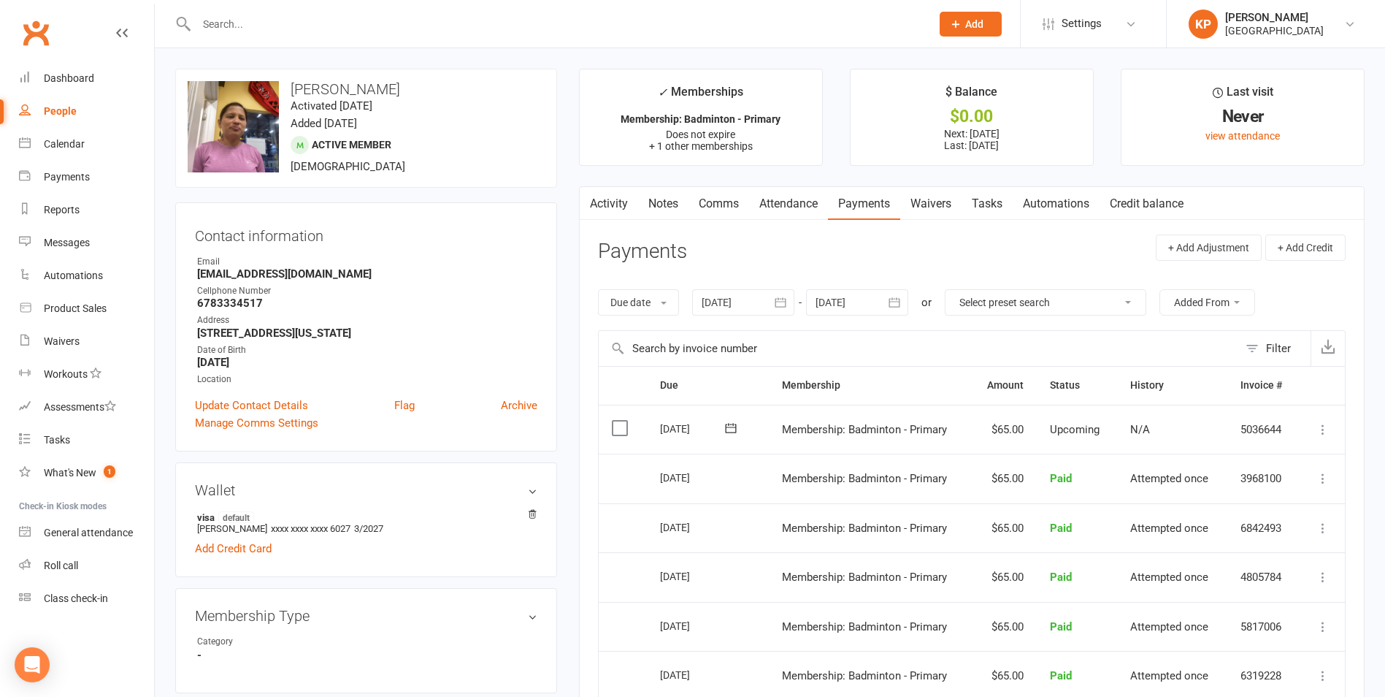
click at [782, 299] on icon "button" at bounding box center [780, 302] width 15 height 15
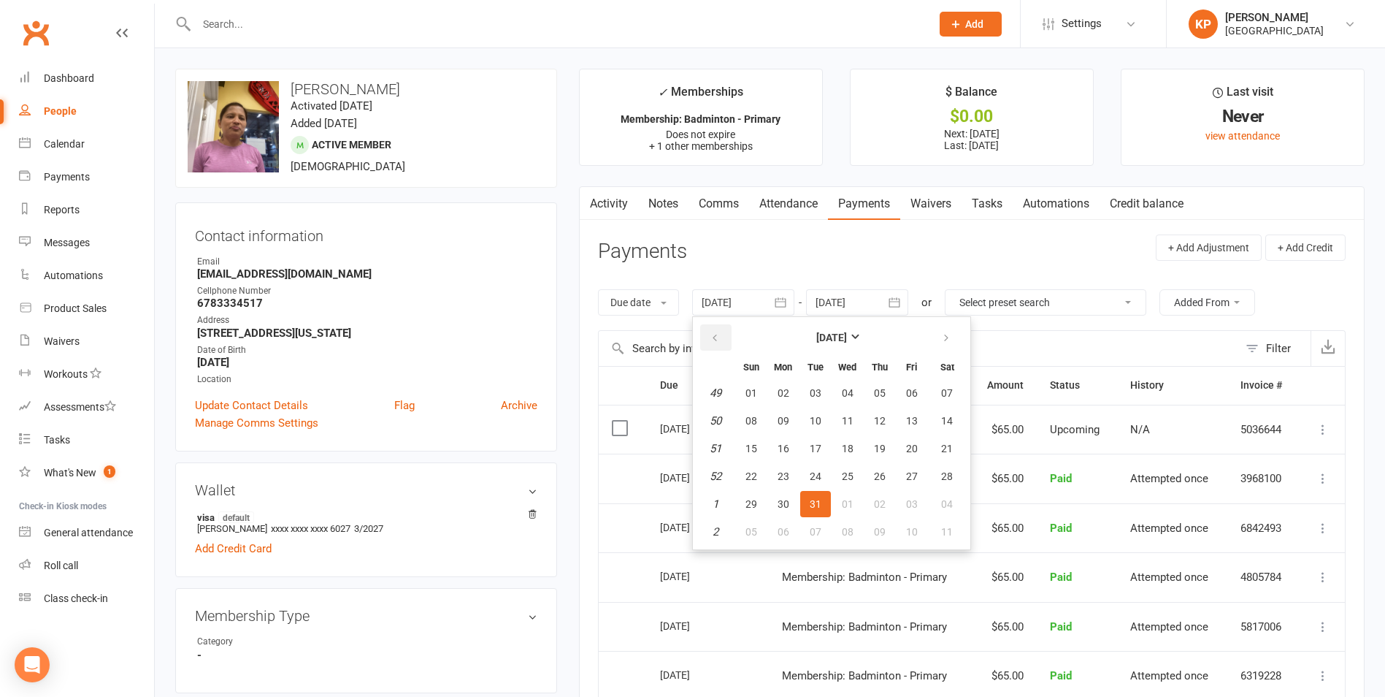
click at [703, 334] on button "button" at bounding box center [715, 337] width 31 height 26
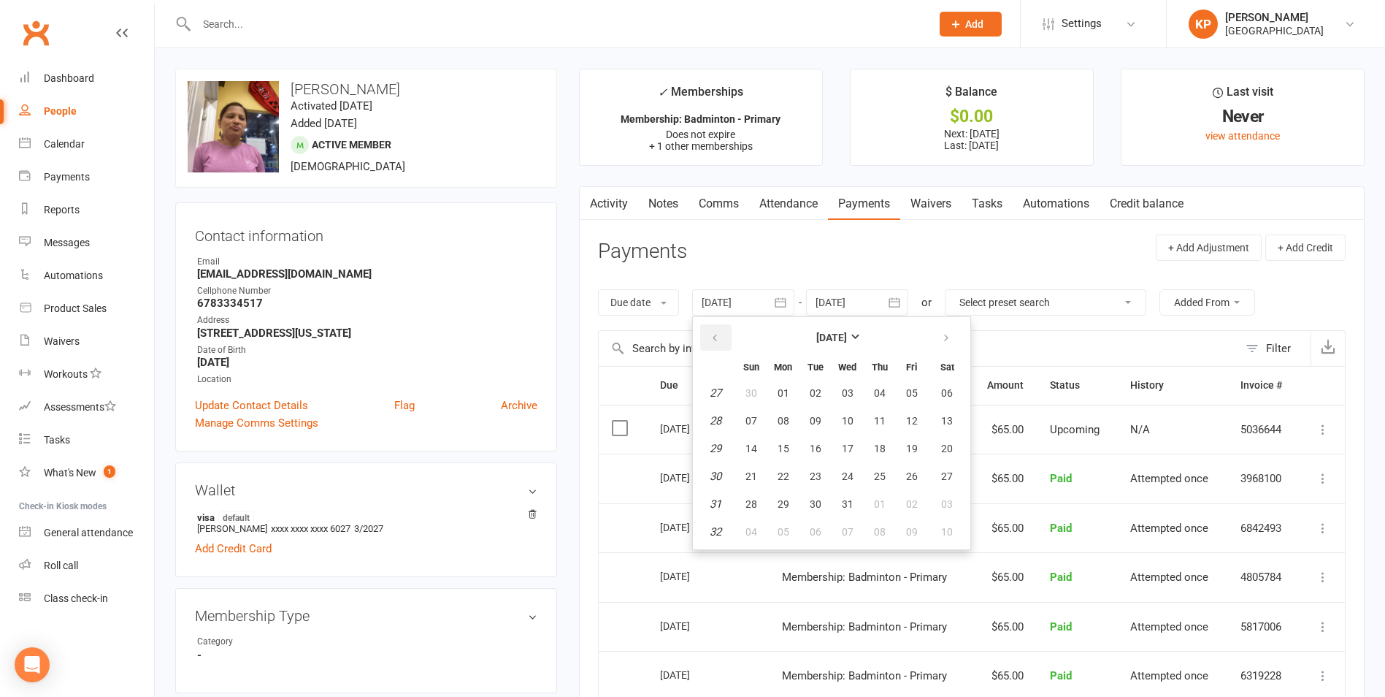
click at [703, 334] on button "button" at bounding box center [715, 337] width 31 height 26
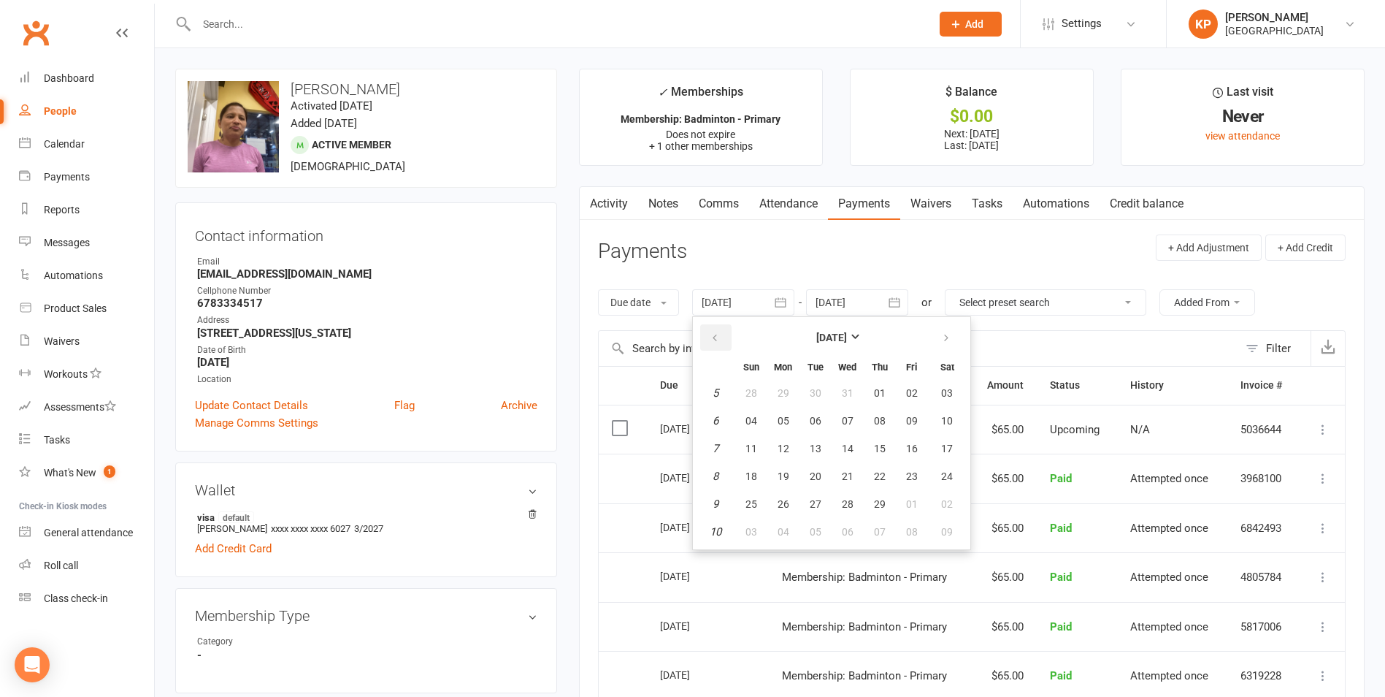
click at [703, 334] on button "button" at bounding box center [715, 337] width 31 height 26
click at [789, 387] on span "01" at bounding box center [784, 393] width 12 height 12
type input "[DATE]"
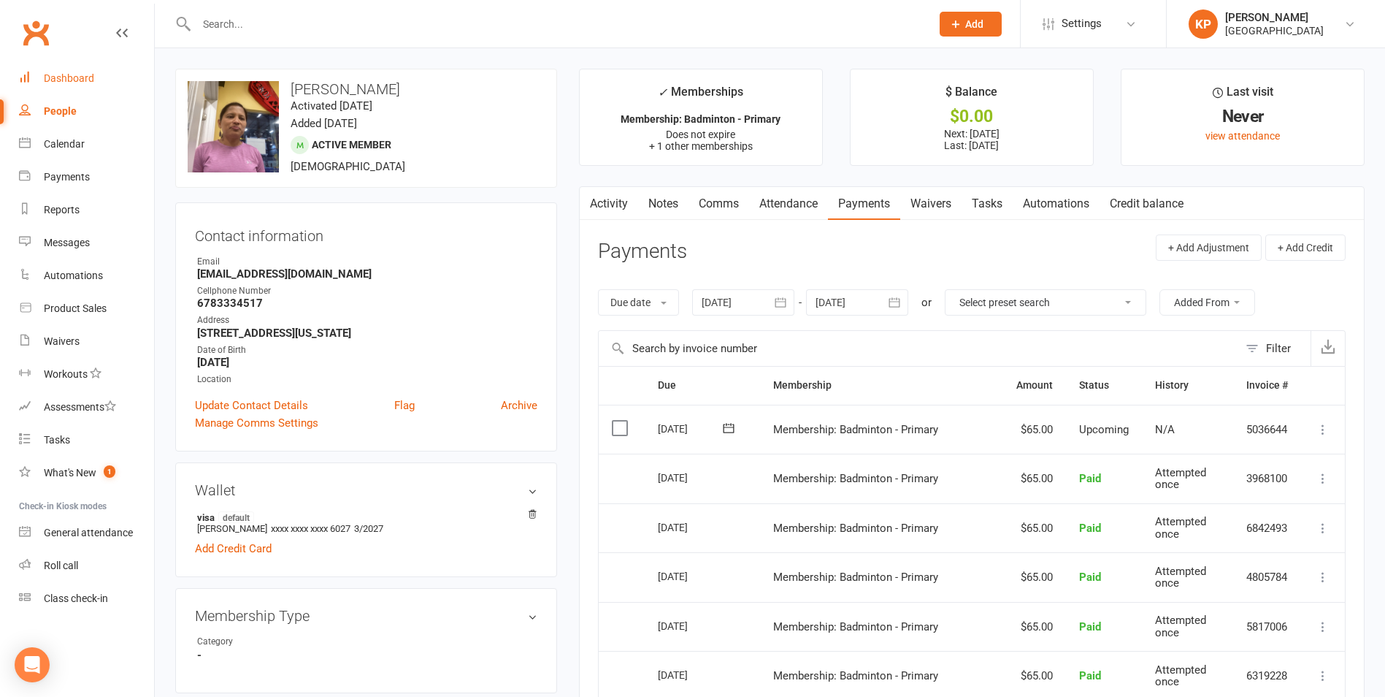
click at [60, 76] on div "Dashboard" at bounding box center [69, 78] width 50 height 12
